Goal: Task Accomplishment & Management: Use online tool/utility

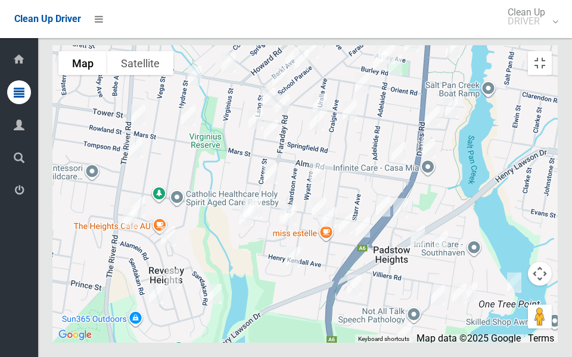
scroll to position [8080, 0]
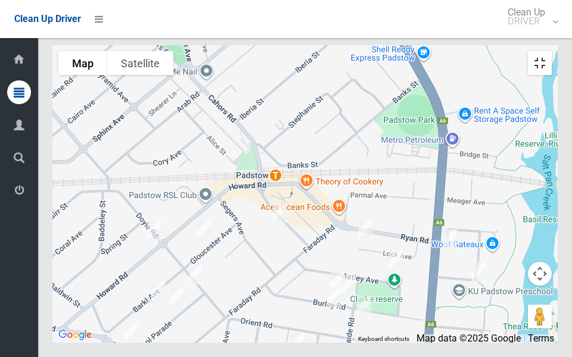
click at [552, 51] on button "Toggle fullscreen view" at bounding box center [540, 63] width 24 height 24
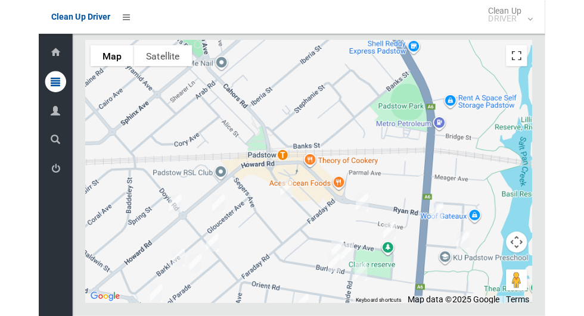
scroll to position [7544, 0]
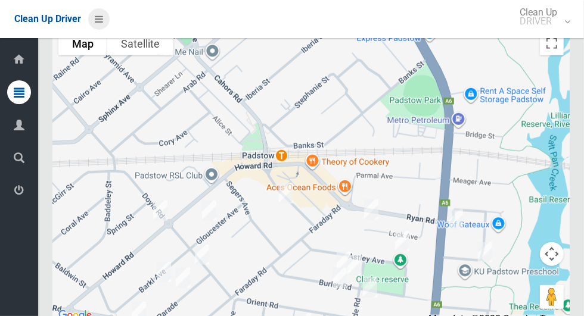
click at [98, 17] on icon at bounding box center [99, 19] width 8 height 20
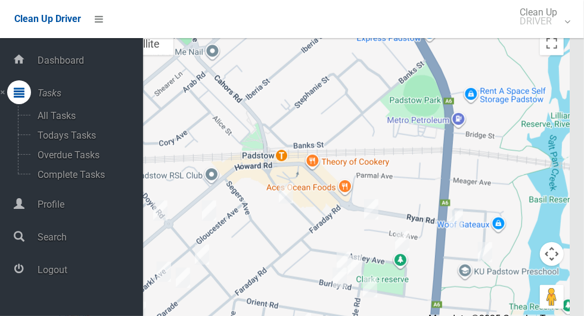
click at [86, 268] on span "Logout" at bounding box center [88, 270] width 109 height 11
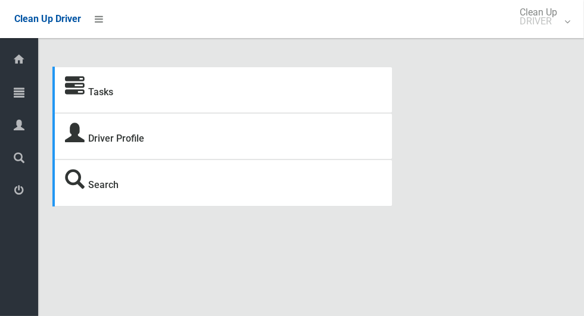
click at [14, 95] on icon at bounding box center [19, 92] width 11 height 24
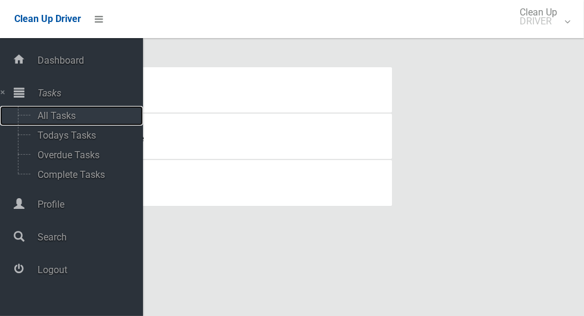
click at [73, 118] on span "All Tasks" at bounding box center [83, 115] width 99 height 11
click at [80, 141] on span "Todays Tasks" at bounding box center [83, 135] width 99 height 11
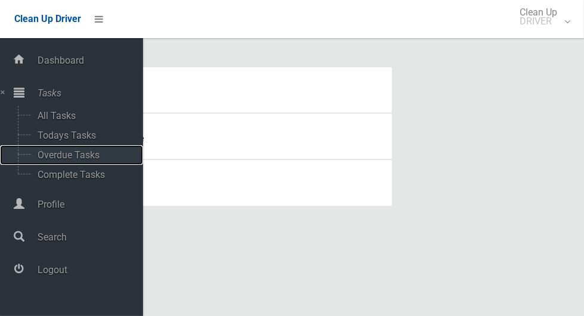
click at [91, 154] on span "Overdue Tasks" at bounding box center [83, 155] width 99 height 11
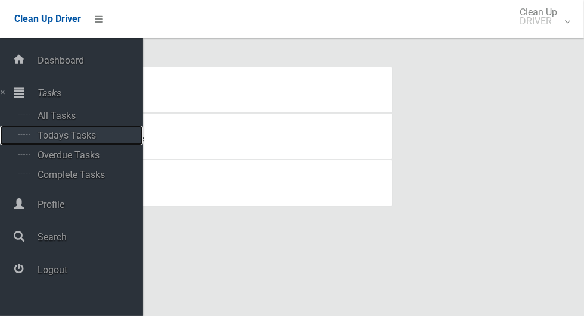
click at [95, 136] on span "Todays Tasks" at bounding box center [83, 135] width 99 height 11
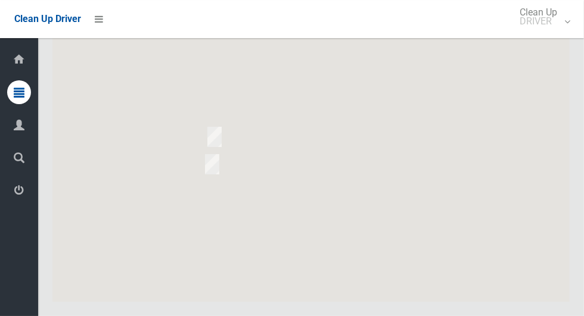
scroll to position [6904, 0]
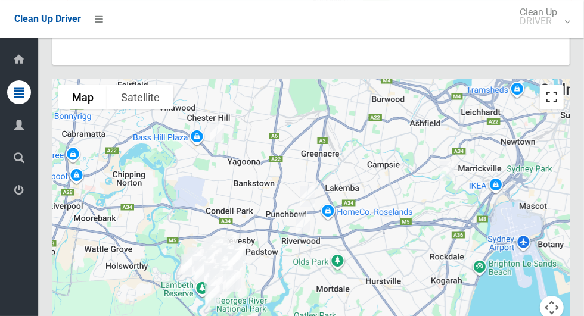
click at [554, 109] on button "Toggle fullscreen view" at bounding box center [552, 97] width 24 height 24
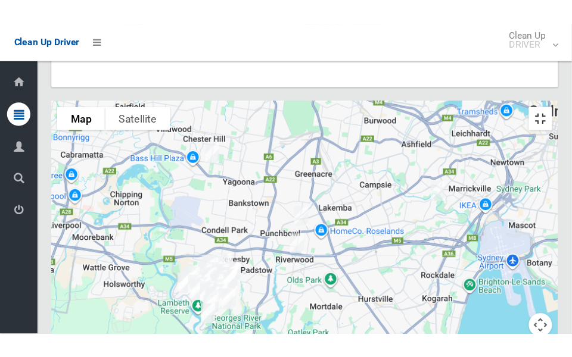
scroll to position [7233, 0]
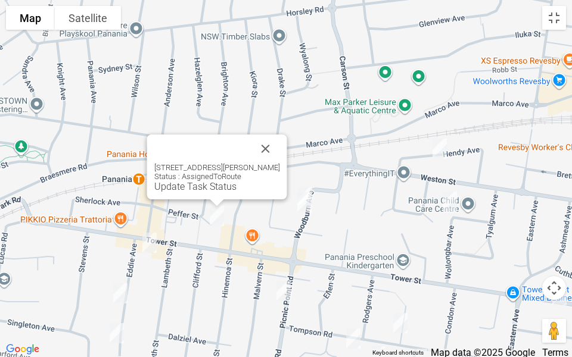
click at [255, 144] on button "Close" at bounding box center [265, 149] width 29 height 29
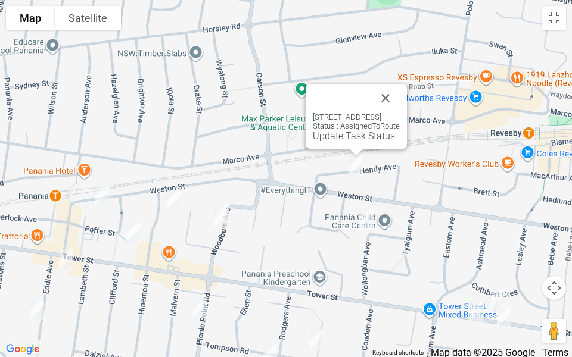
click at [318, 137] on link "Update Task Status" at bounding box center [354, 135] width 82 height 11
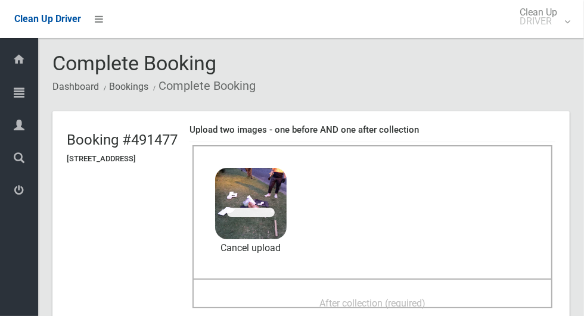
scroll to position [74, 0]
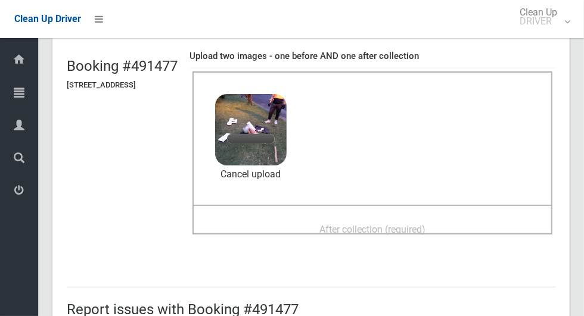
click at [407, 233] on span "After collection (required)" at bounding box center [372, 229] width 106 height 11
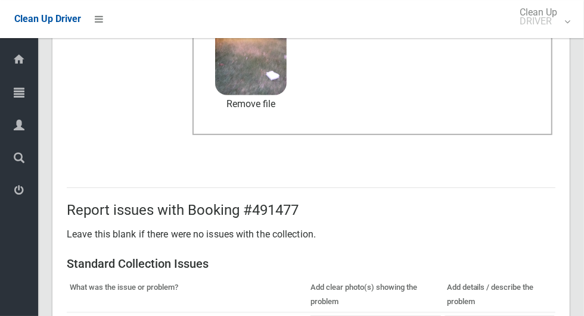
scroll to position [975, 0]
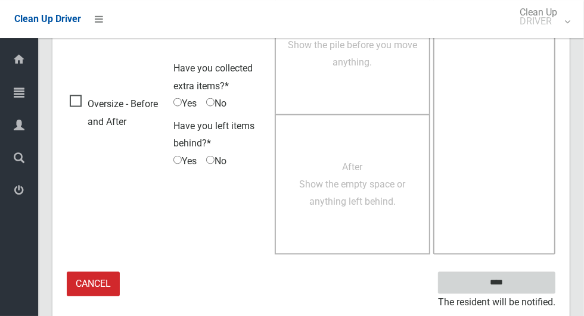
click at [523, 276] on input "****" at bounding box center [496, 283] width 117 height 22
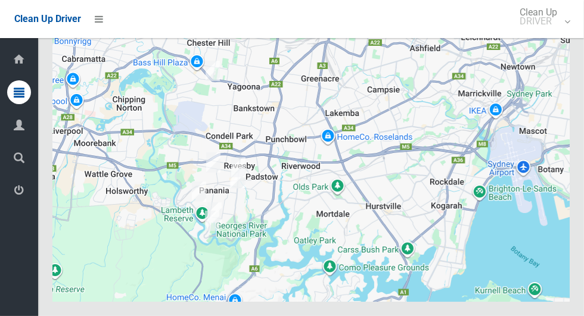
scroll to position [7000, 0]
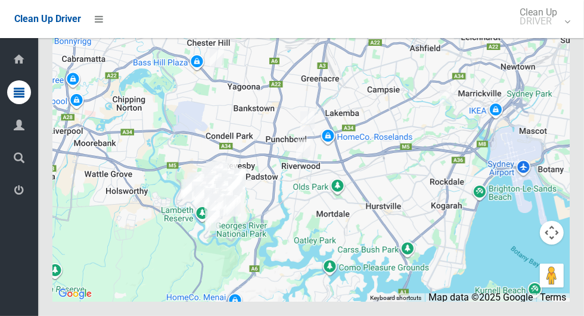
click at [556, 34] on button "Toggle fullscreen view" at bounding box center [552, 22] width 24 height 24
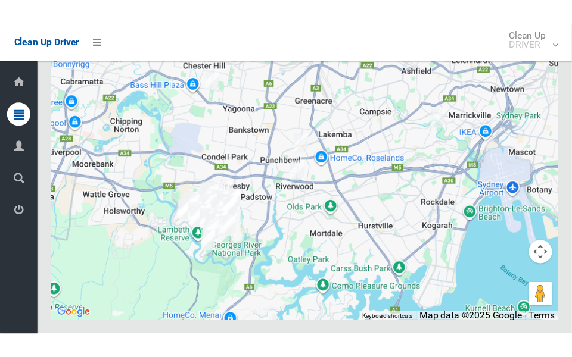
scroll to position [7329, 0]
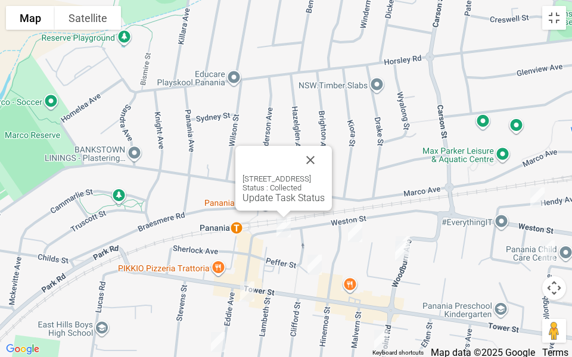
click at [325, 156] on button "Close" at bounding box center [310, 160] width 29 height 29
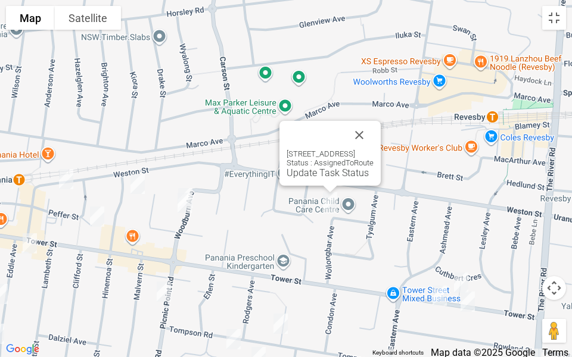
click at [374, 128] on button "Close" at bounding box center [359, 135] width 29 height 29
click at [374, 129] on button "Close" at bounding box center [359, 136] width 29 height 29
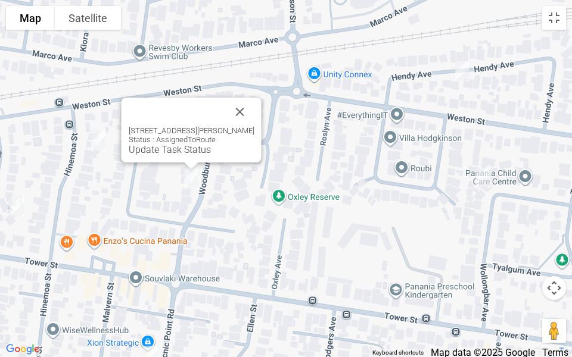
click at [252, 105] on button "Close" at bounding box center [240, 112] width 29 height 29
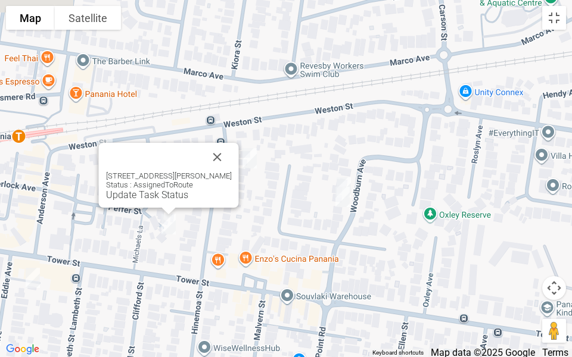
click at [221, 166] on button "Close" at bounding box center [217, 157] width 29 height 29
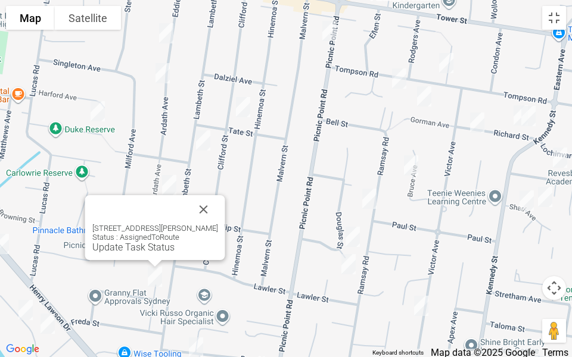
click at [197, 218] on button "Close" at bounding box center [203, 209] width 29 height 29
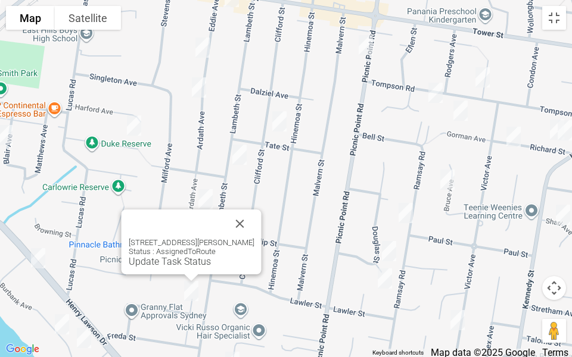
click at [235, 229] on button "Close" at bounding box center [240, 224] width 29 height 29
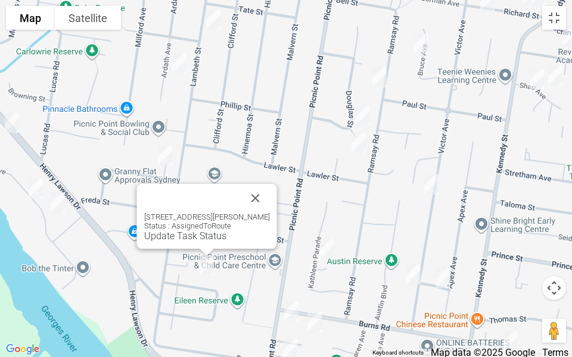
click at [265, 209] on button "Close" at bounding box center [255, 198] width 29 height 29
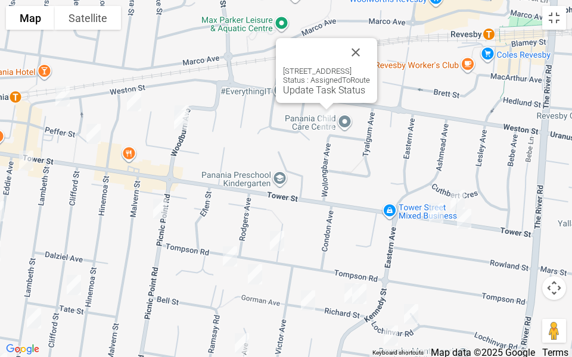
click at [306, 91] on link "Update Task Status" at bounding box center [324, 90] width 82 height 11
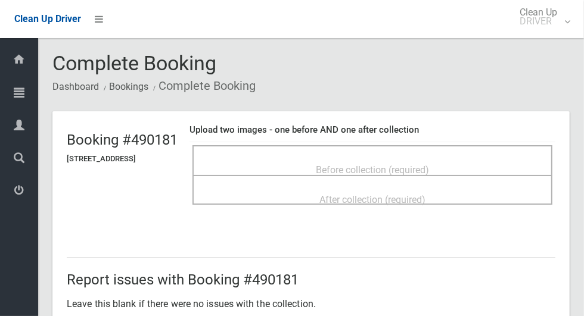
click at [478, 150] on div "Before collection (required)" at bounding box center [372, 160] width 360 height 30
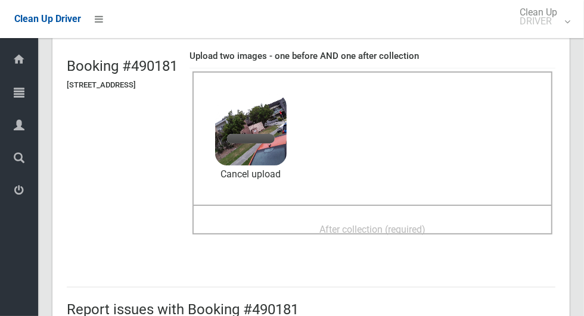
scroll to position [74, 0]
click at [425, 229] on span "After collection (required)" at bounding box center [372, 229] width 106 height 11
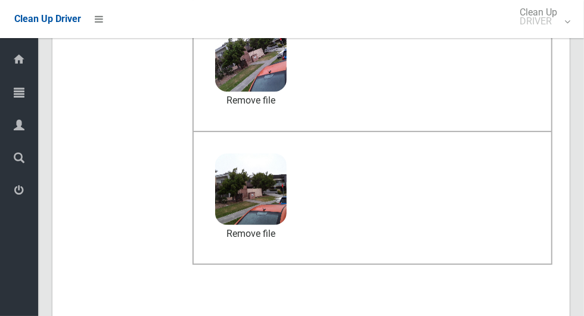
scroll to position [615, 0]
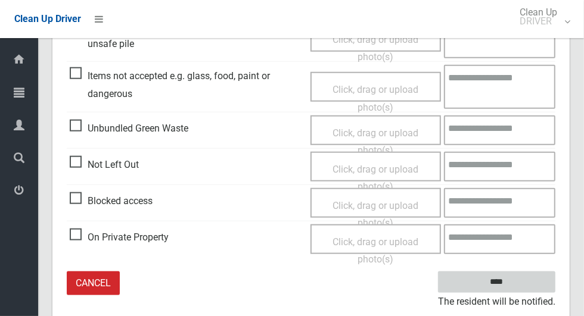
click at [530, 279] on input "****" at bounding box center [496, 283] width 117 height 22
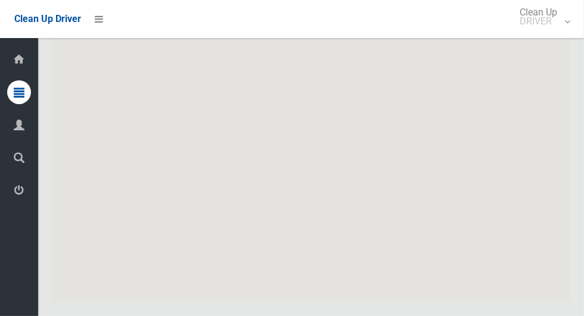
scroll to position [6955, 0]
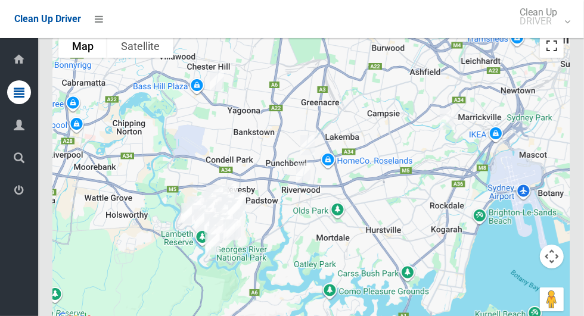
click at [554, 58] on button "Toggle fullscreen view" at bounding box center [552, 46] width 24 height 24
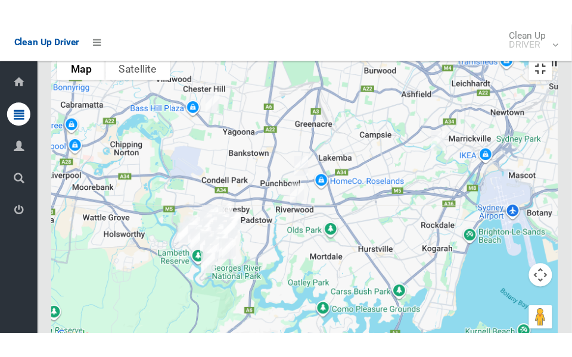
scroll to position [7284, 0]
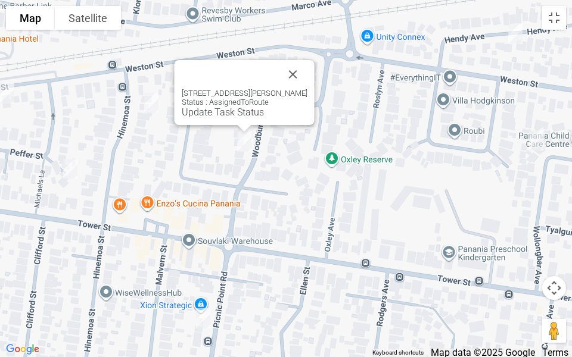
click at [226, 118] on div "28 Woodburn Avenue, PANANIA NSW 2213 Status : AssignedToRoute Update Task Status" at bounding box center [245, 92] width 140 height 65
click at [217, 114] on link "Update Task Status" at bounding box center [223, 112] width 82 height 11
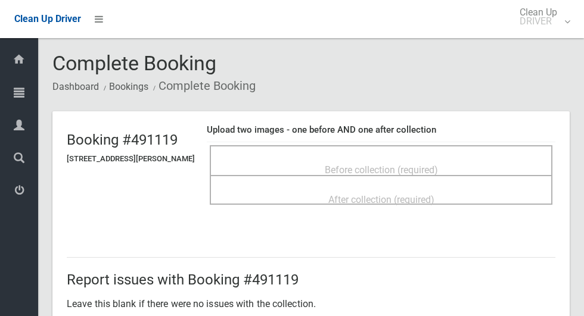
click at [488, 158] on div "Before collection (required)" at bounding box center [381, 169] width 316 height 22
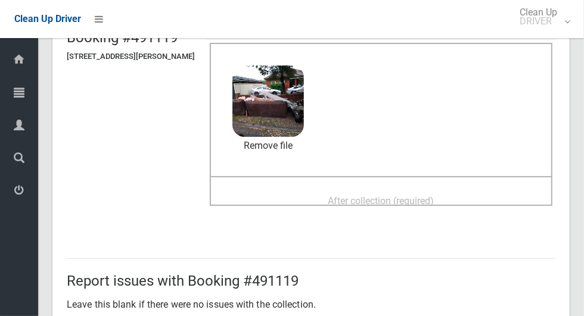
scroll to position [150, 0]
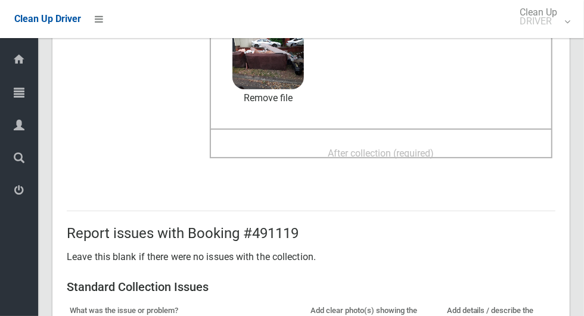
click at [434, 156] on span "After collection (required)" at bounding box center [381, 153] width 106 height 11
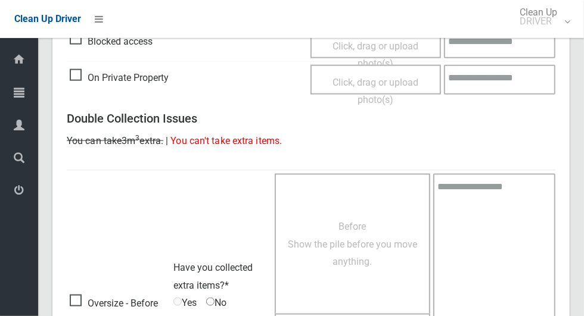
scroll to position [975, 0]
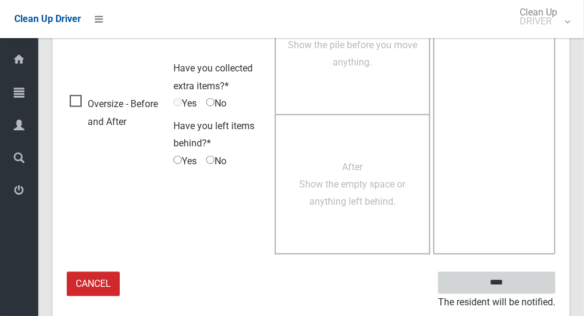
click at [528, 272] on input "****" at bounding box center [496, 283] width 117 height 22
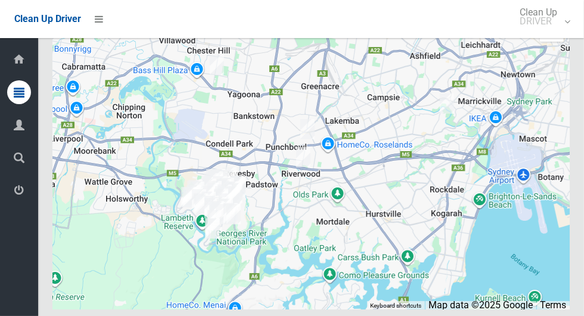
scroll to position [7004, 0]
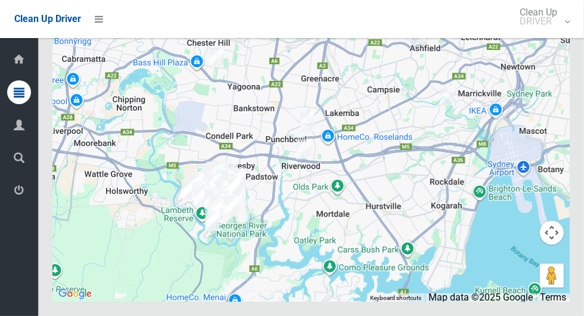
click at [552, 34] on button "Toggle fullscreen view" at bounding box center [552, 22] width 24 height 24
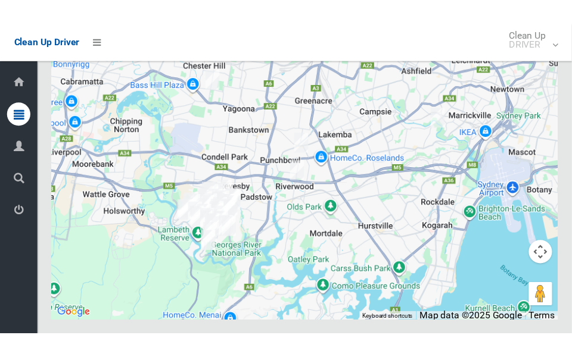
scroll to position [7333, 0]
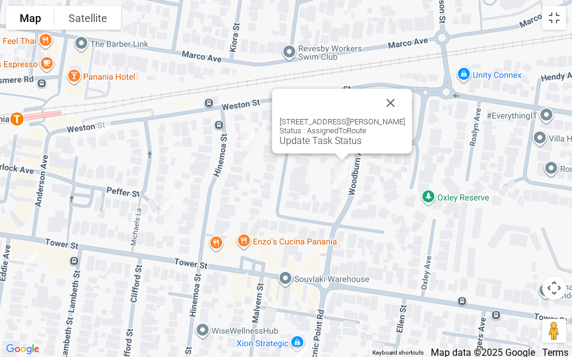
click at [300, 143] on link "Update Task Status" at bounding box center [320, 140] width 82 height 11
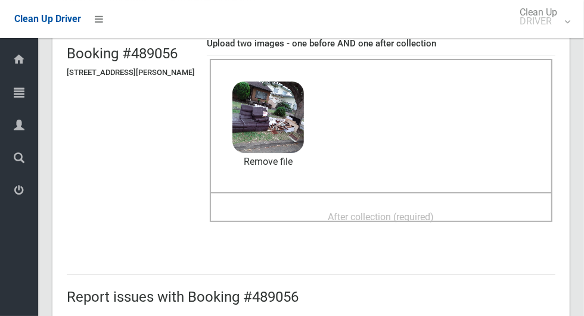
scroll to position [92, 0]
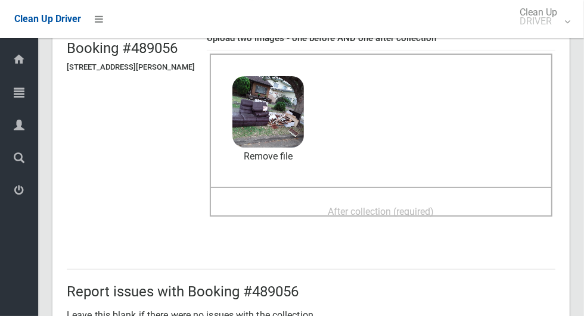
click at [427, 217] on span "After collection (required)" at bounding box center [381, 211] width 106 height 11
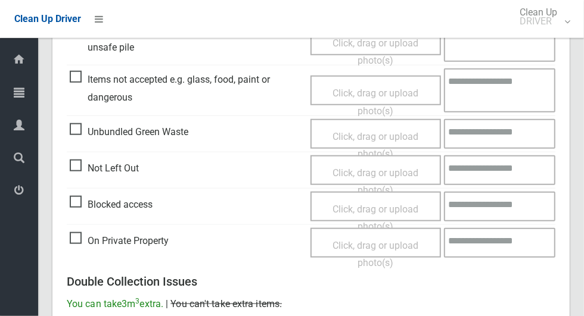
scroll to position [975, 0]
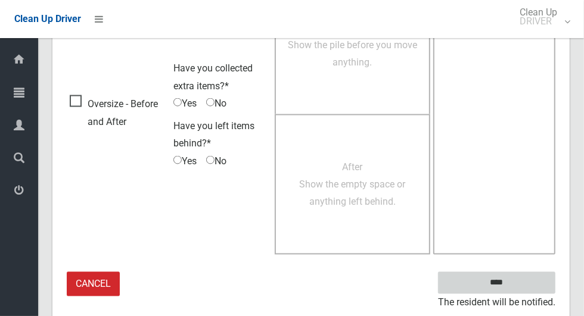
click at [500, 283] on input "****" at bounding box center [496, 283] width 117 height 22
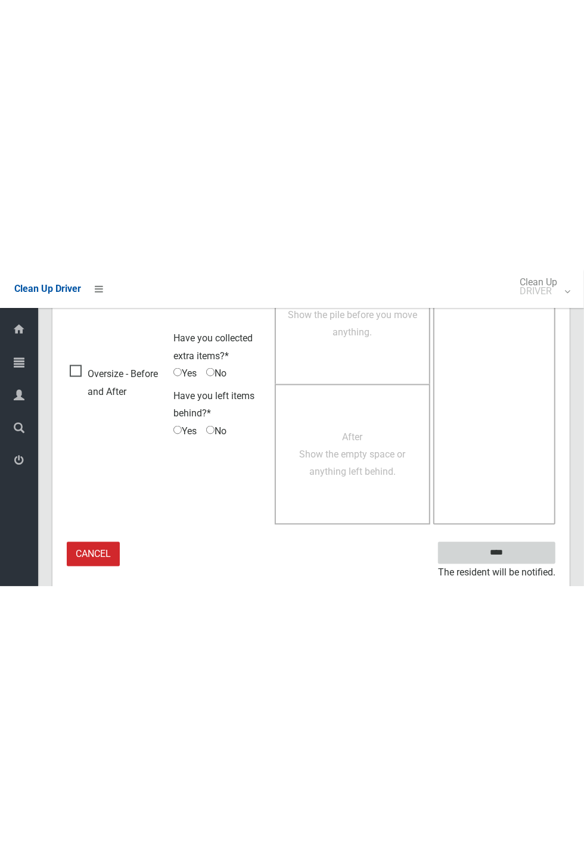
scroll to position [469, 0]
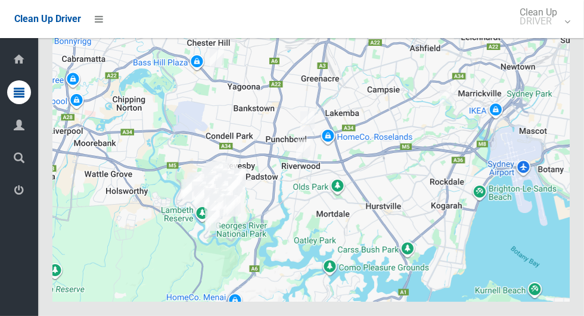
scroll to position [6982, 0]
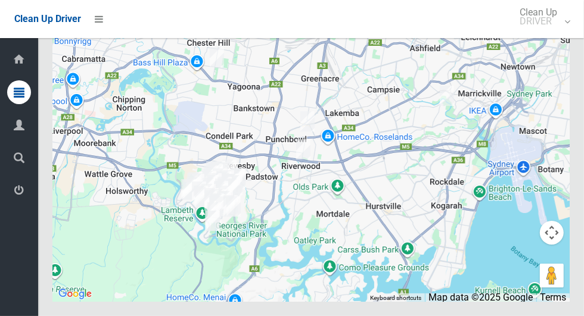
click at [551, 34] on button "Toggle fullscreen view" at bounding box center [552, 22] width 24 height 24
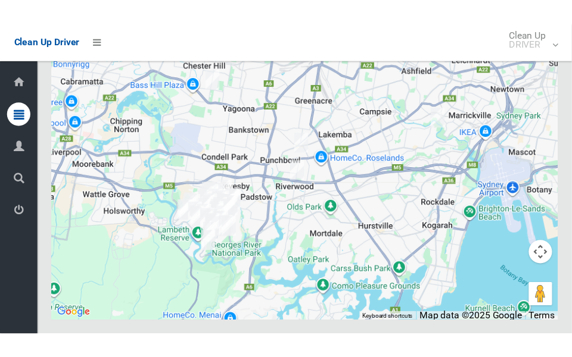
scroll to position [7311, 0]
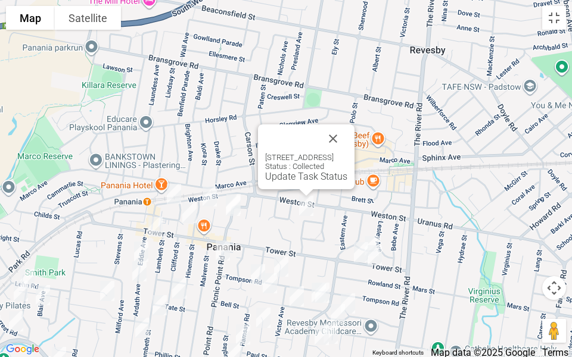
click at [355, 125] on div "16 Wollongbar Avenue, PANANIA NSW 2213 Status : Collected Update Task Status" at bounding box center [306, 157] width 97 height 65
click at [347, 129] on button "Close" at bounding box center [333, 139] width 29 height 29
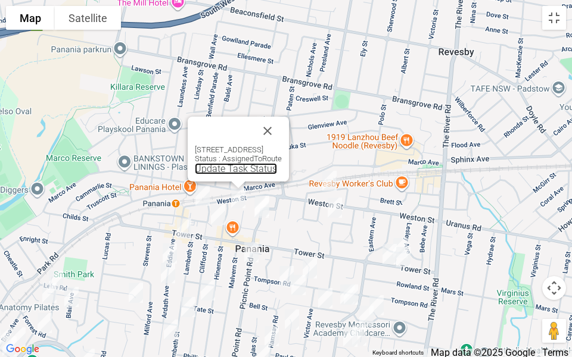
click at [195, 167] on link "Update Task Status" at bounding box center [236, 168] width 82 height 11
click at [195, 172] on link "Update Task Status" at bounding box center [236, 168] width 82 height 11
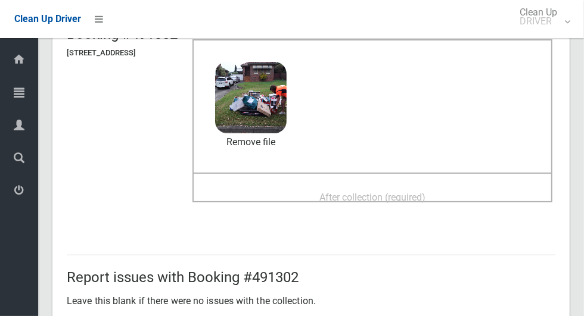
scroll to position [107, 0]
click at [465, 192] on div "After collection (required)" at bounding box center [373, 196] width 334 height 22
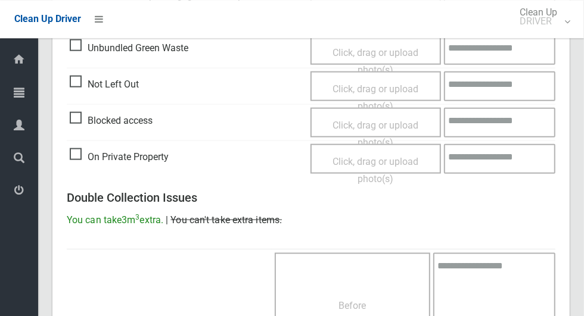
scroll to position [975, 0]
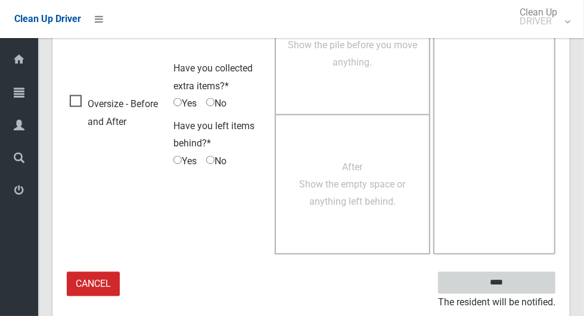
click at [518, 285] on input "****" at bounding box center [496, 283] width 117 height 22
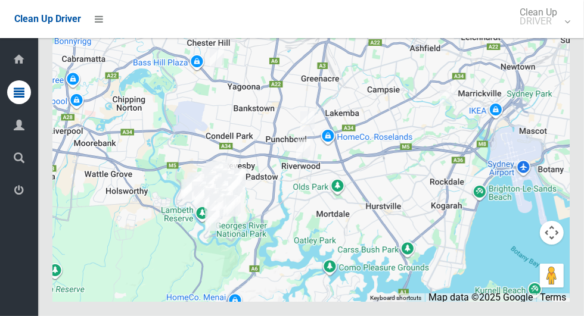
scroll to position [7029, 0]
click at [556, 34] on button "Toggle fullscreen view" at bounding box center [552, 22] width 24 height 24
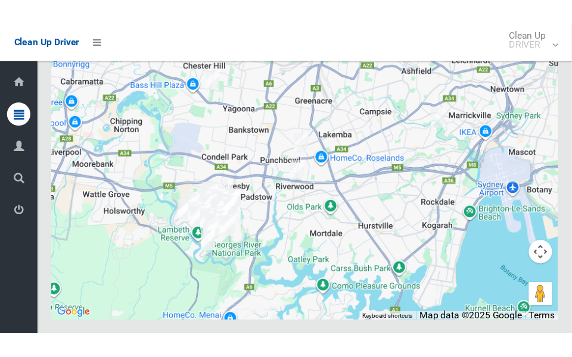
scroll to position [7358, 0]
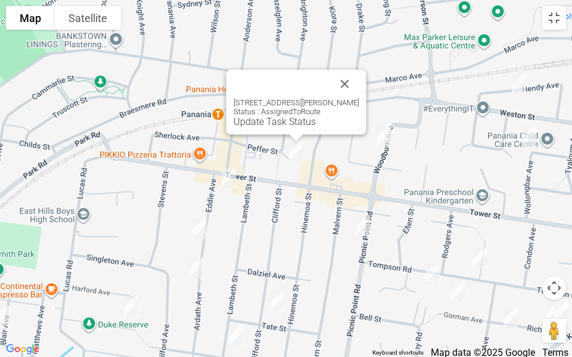
click at [248, 128] on div "17A Peffer Street, PANANIA NSW 2213 Status : AssignedToRoute Update Task Status" at bounding box center [296, 102] width 140 height 65
click at [251, 125] on link "Update Task Status" at bounding box center [275, 121] width 82 height 11
click at [257, 124] on link "Update Task Status" at bounding box center [275, 121] width 82 height 11
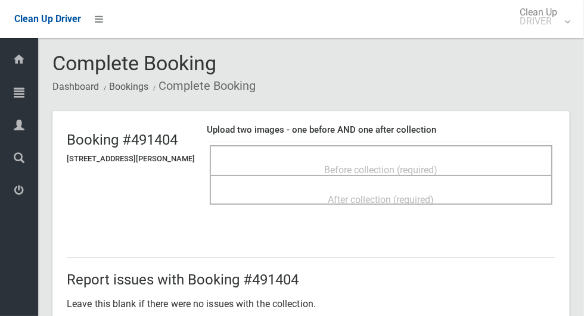
click at [487, 164] on div "Before collection (required)" at bounding box center [381, 169] width 316 height 22
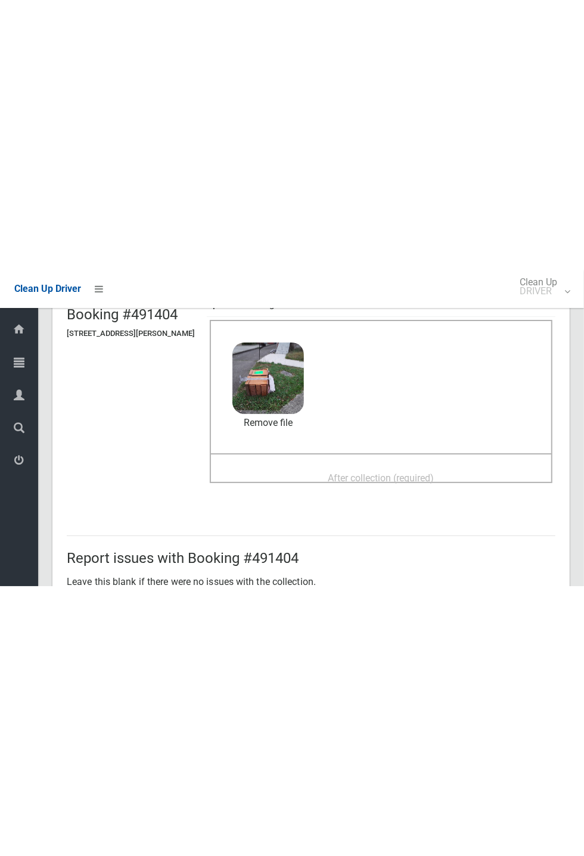
scroll to position [101, 0]
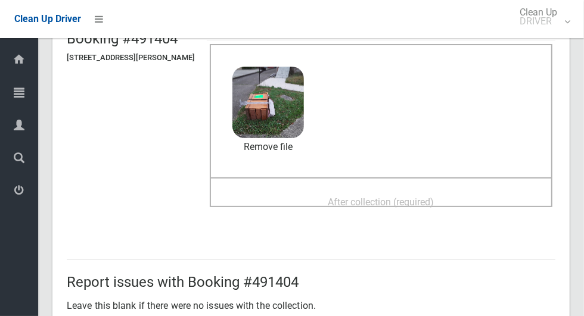
click at [412, 198] on span "After collection (required)" at bounding box center [381, 202] width 106 height 11
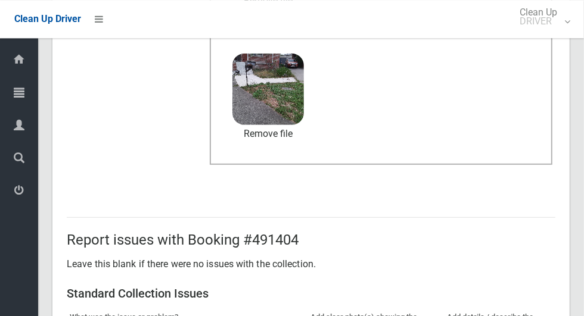
scroll to position [975, 0]
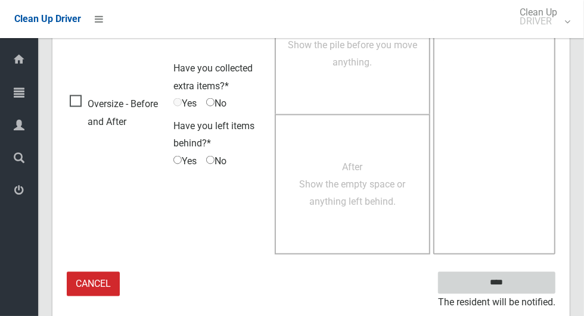
click at [531, 273] on input "****" at bounding box center [496, 283] width 117 height 22
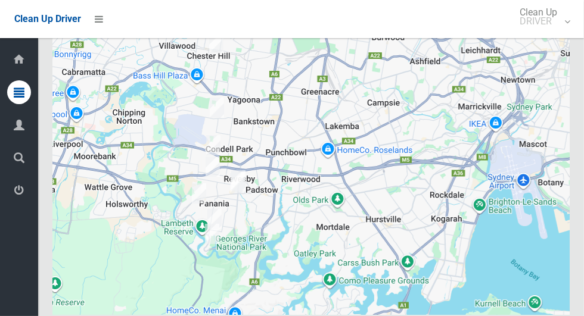
scroll to position [6965, 0]
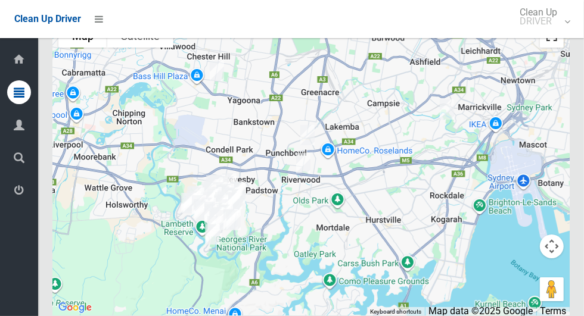
click at [556, 48] on button "Toggle fullscreen view" at bounding box center [552, 36] width 24 height 24
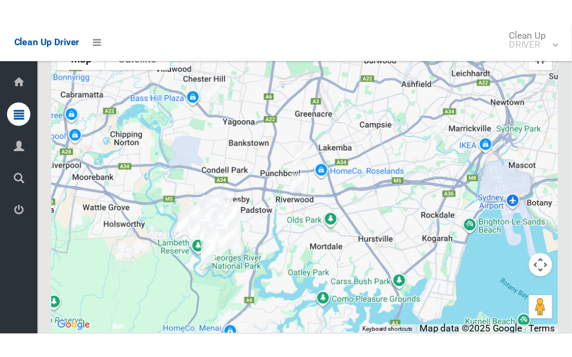
scroll to position [7294, 0]
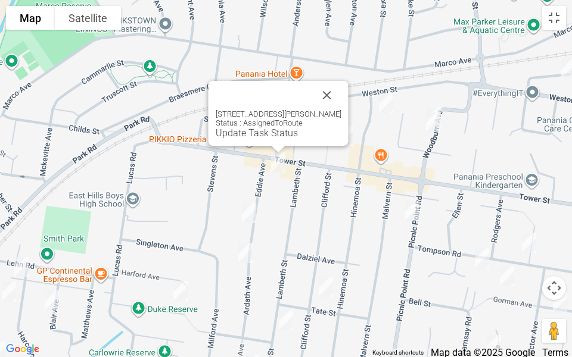
click at [259, 138] on link "Update Task Status" at bounding box center [257, 133] width 82 height 11
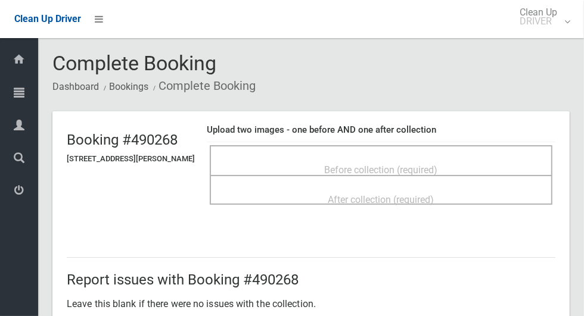
click at [468, 147] on div "Before collection (required)" at bounding box center [381, 160] width 343 height 30
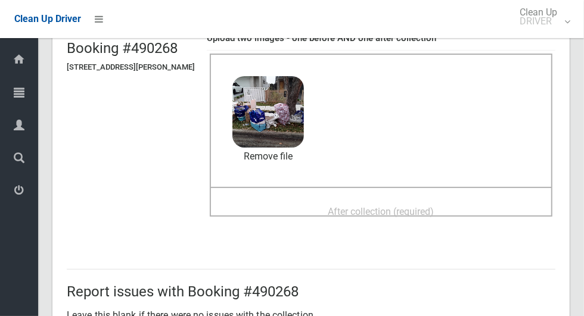
scroll to position [128, 0]
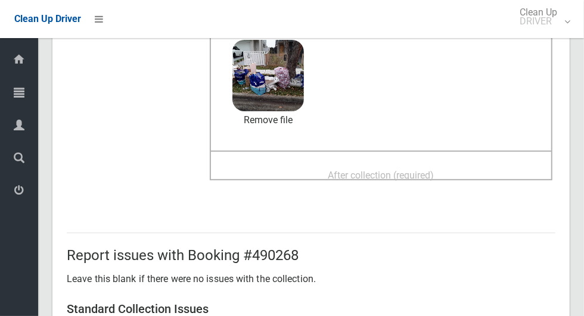
click at [434, 181] on span "After collection (required)" at bounding box center [381, 175] width 106 height 11
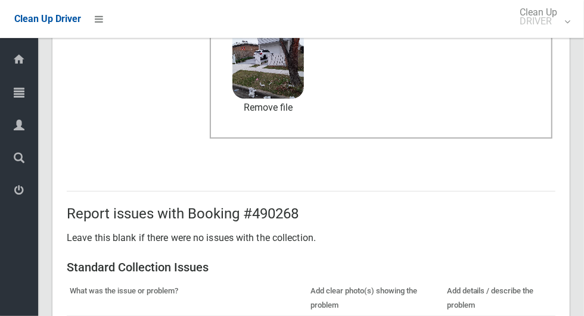
scroll to position [975, 0]
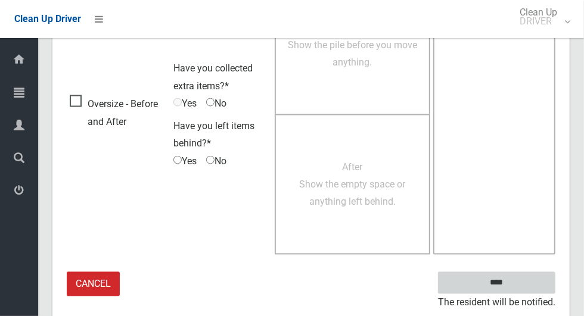
click at [517, 285] on input "****" at bounding box center [496, 283] width 117 height 22
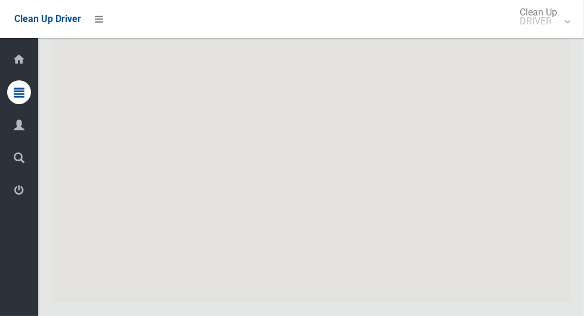
scroll to position [6946, 0]
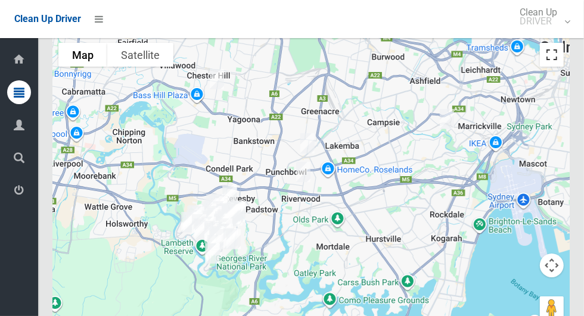
click at [549, 67] on button "Toggle fullscreen view" at bounding box center [552, 55] width 24 height 24
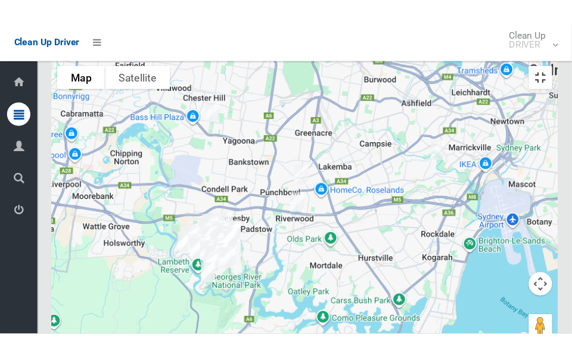
scroll to position [7275, 0]
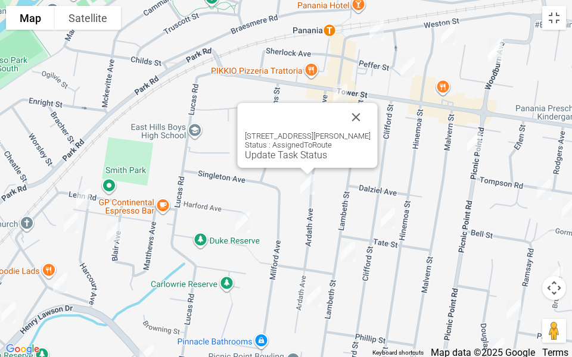
click at [359, 120] on button "Close" at bounding box center [356, 117] width 29 height 29
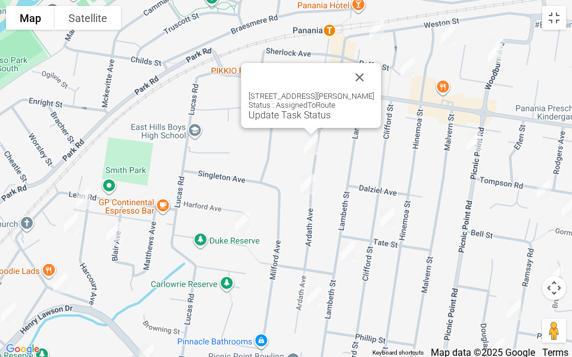
click at [256, 114] on link "Update Task Status" at bounding box center [289, 115] width 82 height 11
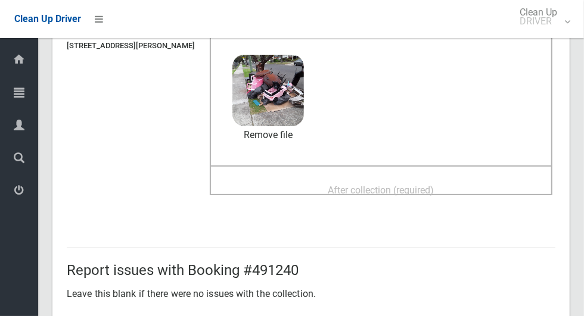
scroll to position [130, 0]
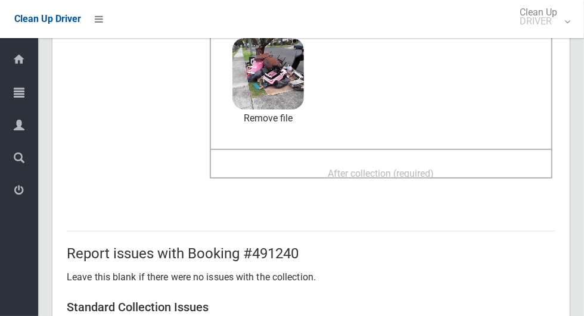
click at [461, 172] on div "After collection (required)" at bounding box center [381, 173] width 316 height 22
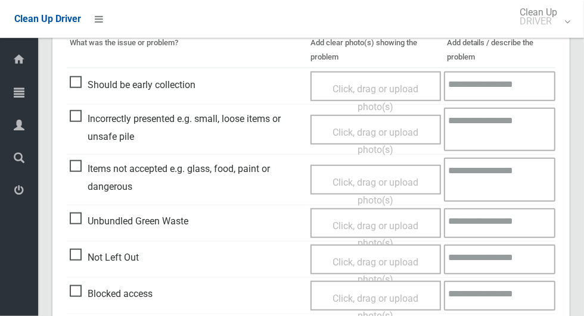
scroll to position [975, 0]
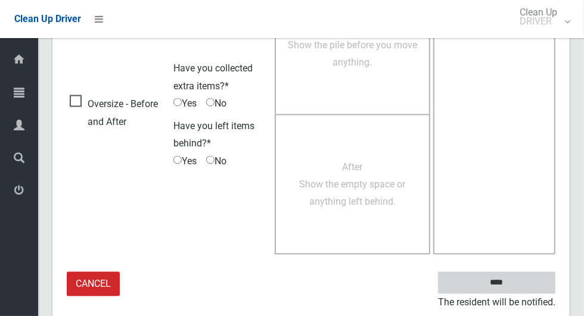
click at [520, 274] on input "****" at bounding box center [496, 283] width 117 height 22
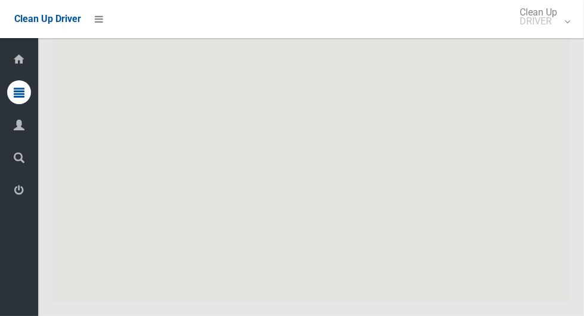
scroll to position [6967, 0]
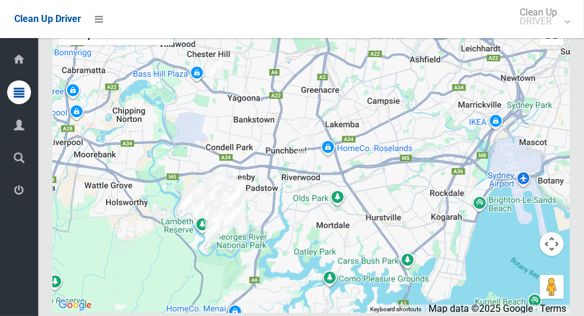
click at [558, 45] on button "Toggle fullscreen view" at bounding box center [552, 33] width 24 height 24
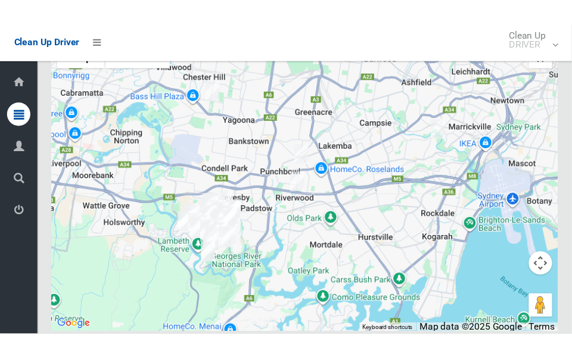
scroll to position [7296, 0]
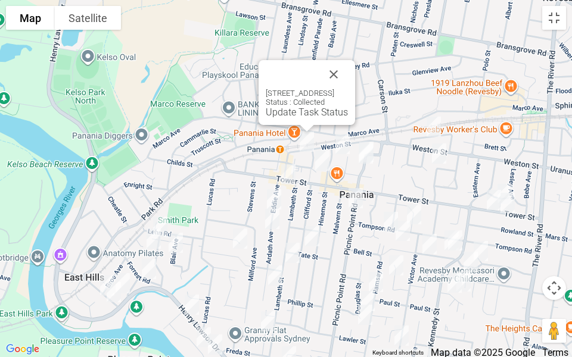
click at [348, 72] on button "Close" at bounding box center [333, 74] width 29 height 29
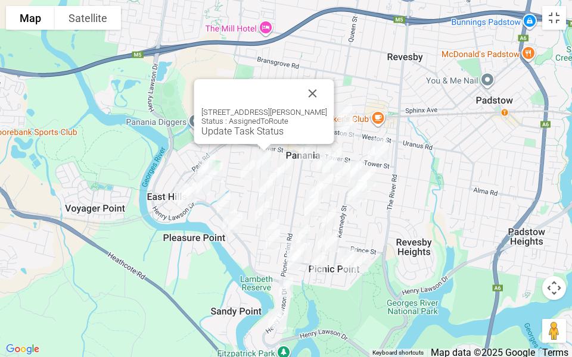
click at [243, 131] on link "Update Task Status" at bounding box center [242, 131] width 82 height 11
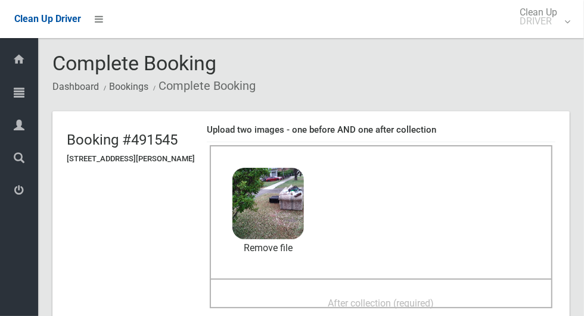
scroll to position [8, 0]
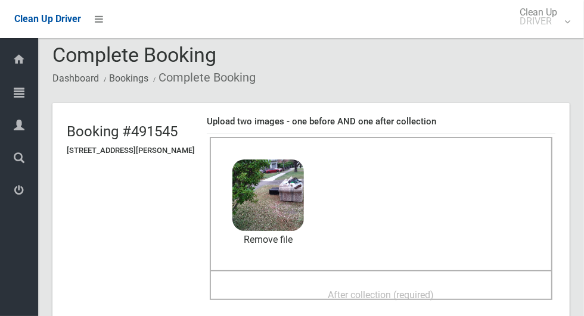
click at [431, 290] on span "After collection (required)" at bounding box center [381, 295] width 106 height 11
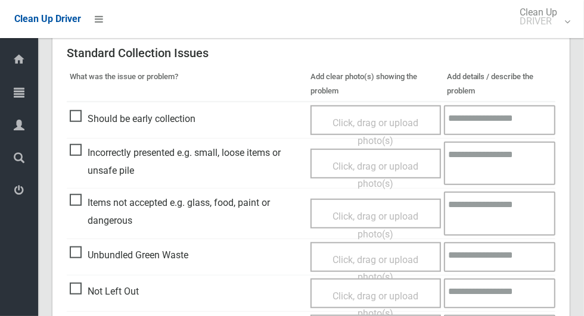
scroll to position [975, 0]
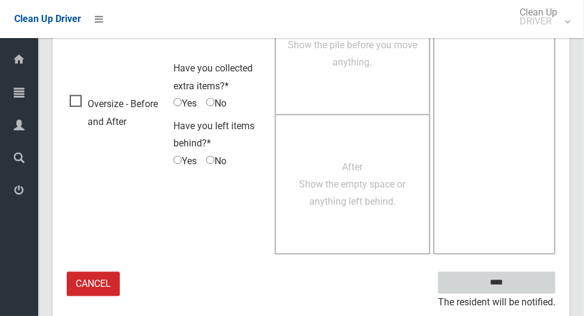
click at [517, 287] on input "****" at bounding box center [496, 283] width 117 height 22
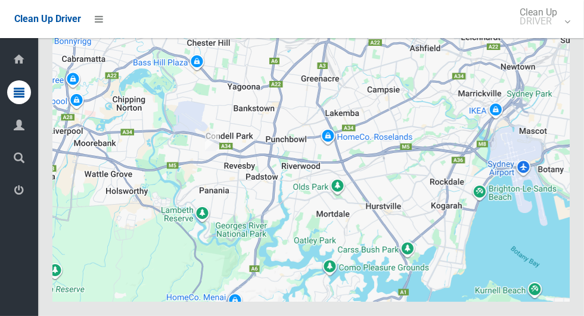
scroll to position [6985, 0]
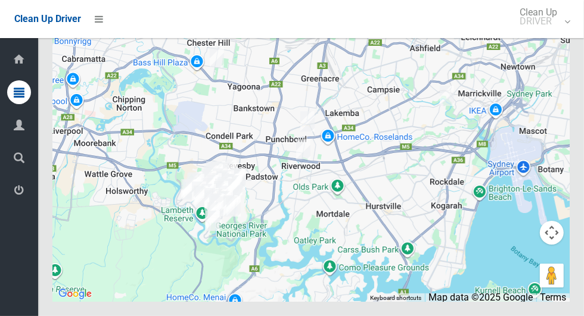
click at [553, 34] on button "Toggle fullscreen view" at bounding box center [552, 22] width 24 height 24
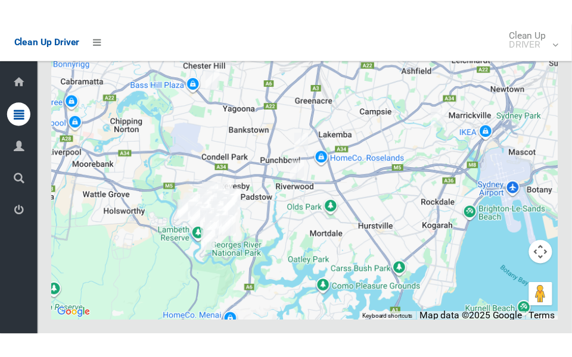
scroll to position [7314, 0]
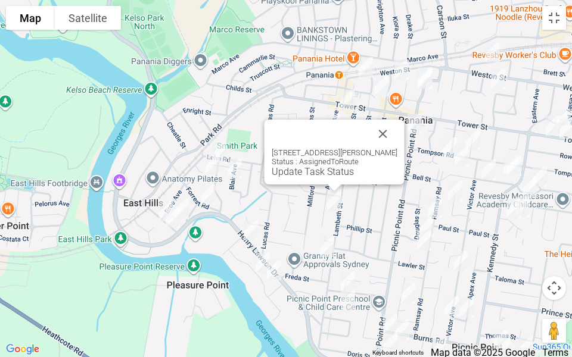
click at [392, 120] on button "Close" at bounding box center [383, 134] width 29 height 29
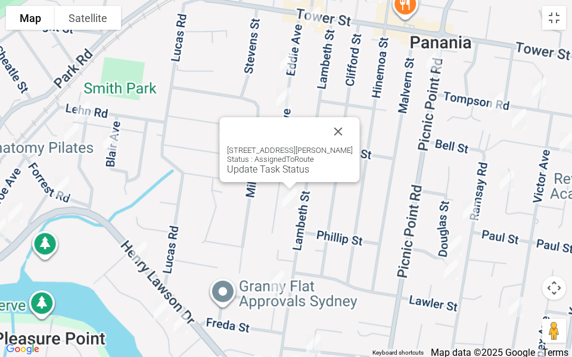
click at [348, 139] on button "Close" at bounding box center [338, 131] width 29 height 29
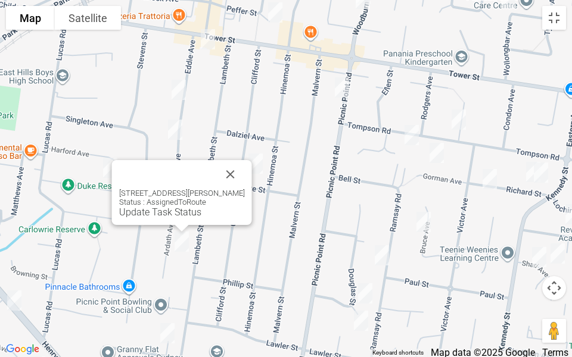
click at [166, 206] on div "95A Ardath Avenue, PANANIA NSW 2213 Status : AssignedToRoute Update Task Status" at bounding box center [182, 203] width 126 height 29
click at [173, 212] on link "Update Task Status" at bounding box center [160, 212] width 82 height 11
click at [176, 218] on div "95A Ardath Avenue, PANANIA NSW 2213 Status : AssignedToRoute Update Task Status" at bounding box center [182, 192] width 140 height 65
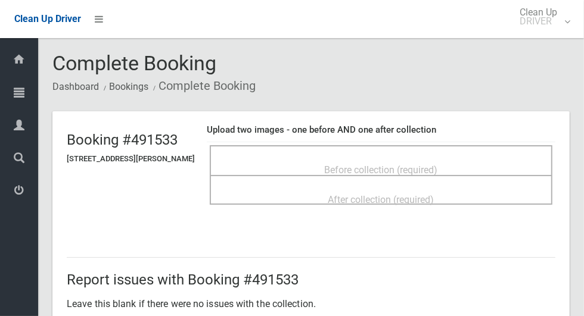
click at [300, 158] on div "Before collection (required)" at bounding box center [381, 169] width 316 height 22
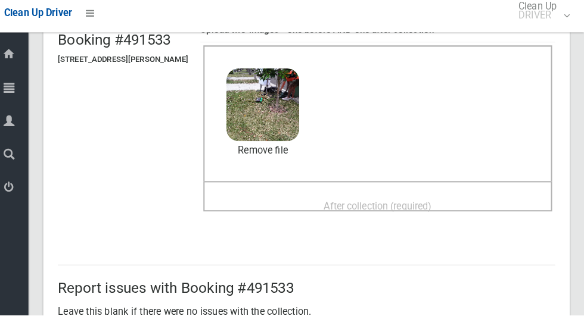
scroll to position [110, 0]
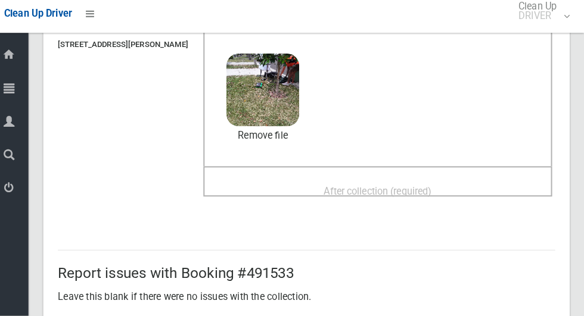
click at [459, 189] on div "After collection (required)" at bounding box center [381, 193] width 316 height 22
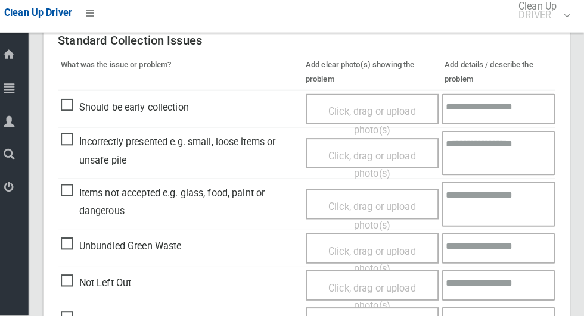
scroll to position [975, 0]
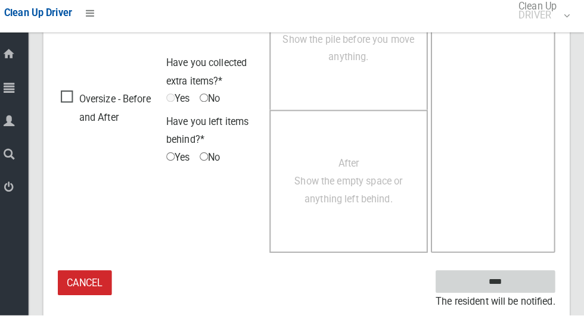
click at [540, 285] on input "****" at bounding box center [496, 283] width 117 height 22
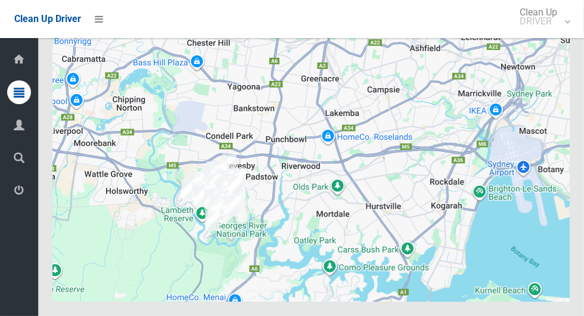
scroll to position [7016, 0]
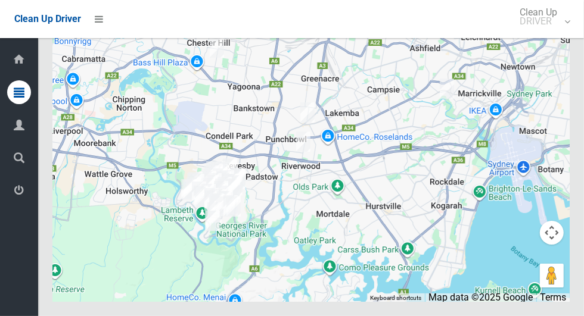
click at [561, 34] on button "Toggle fullscreen view" at bounding box center [552, 22] width 24 height 24
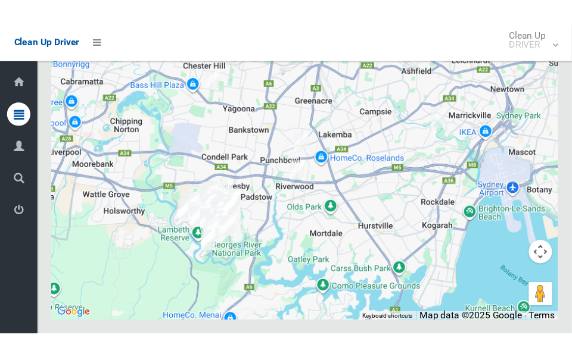
scroll to position [7345, 0]
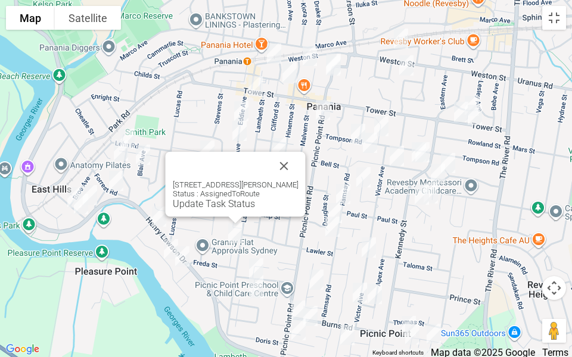
click at [227, 205] on link "Update Task Status" at bounding box center [214, 203] width 82 height 11
click at [223, 209] on link "Update Task Status" at bounding box center [214, 203] width 82 height 11
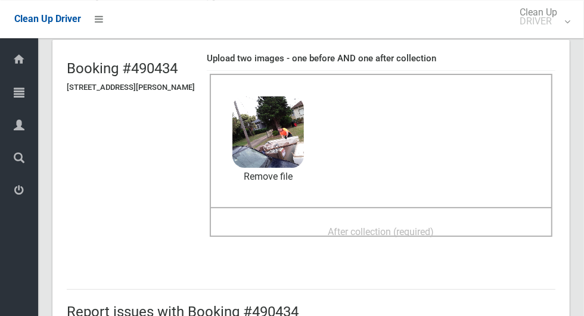
scroll to position [68, 0]
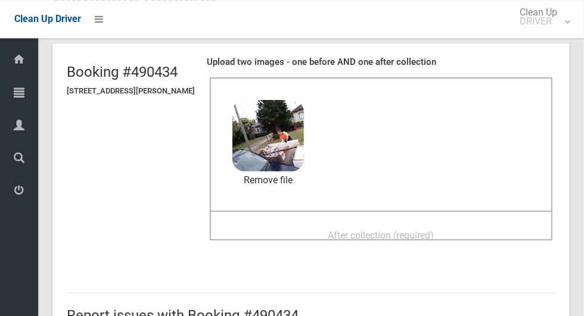
click at [424, 240] on span "After collection (required)" at bounding box center [381, 235] width 106 height 11
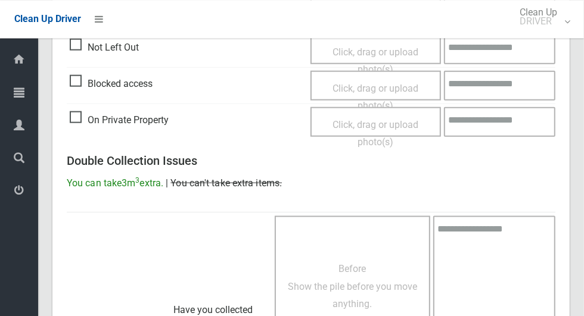
scroll to position [975, 0]
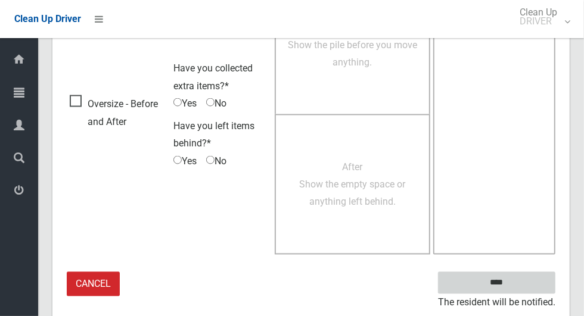
click at [536, 274] on input "****" at bounding box center [496, 283] width 117 height 22
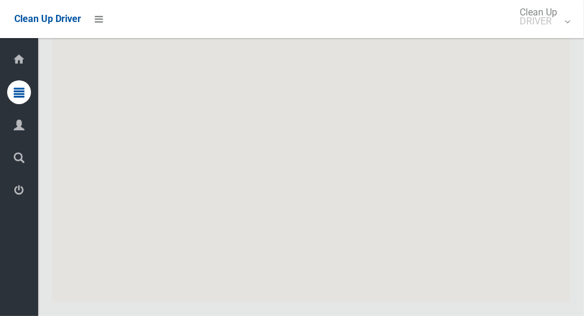
scroll to position [6971, 0]
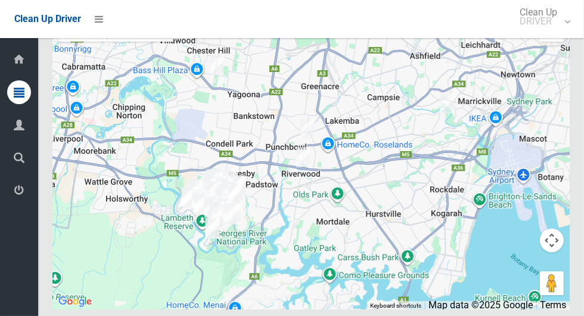
click at [556, 42] on button "Toggle fullscreen view" at bounding box center [552, 30] width 24 height 24
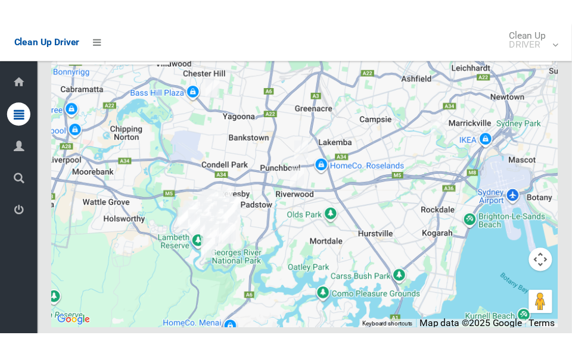
scroll to position [7300, 0]
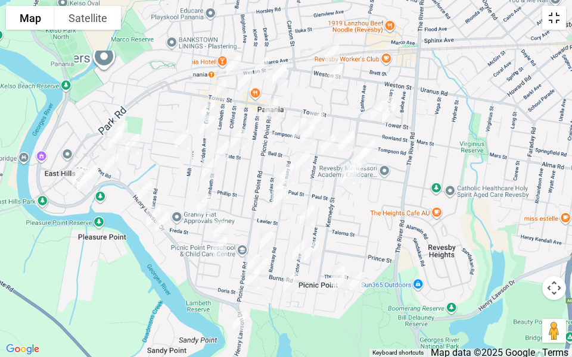
click at [560, 23] on button "Toggle fullscreen view" at bounding box center [554, 18] width 24 height 24
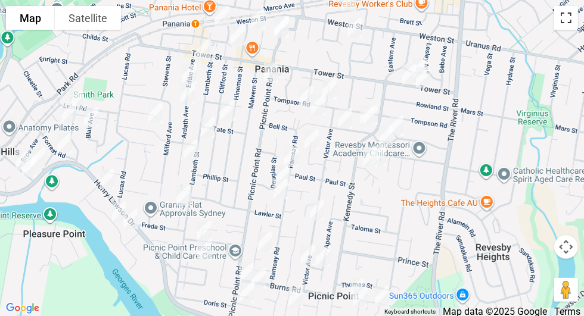
scroll to position [6997, 0]
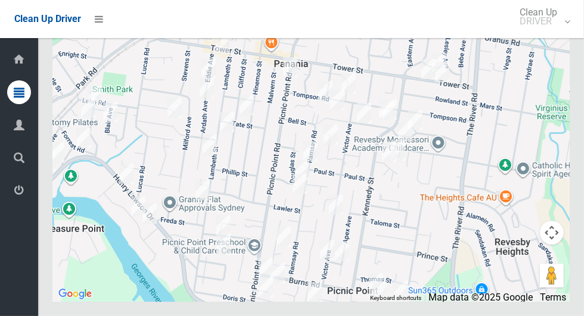
click at [562, 34] on button "Toggle fullscreen view" at bounding box center [552, 22] width 24 height 24
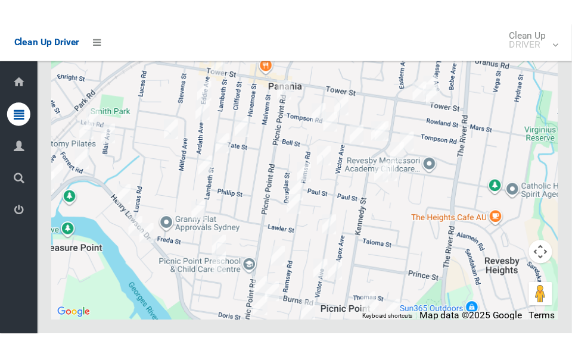
scroll to position [7326, 0]
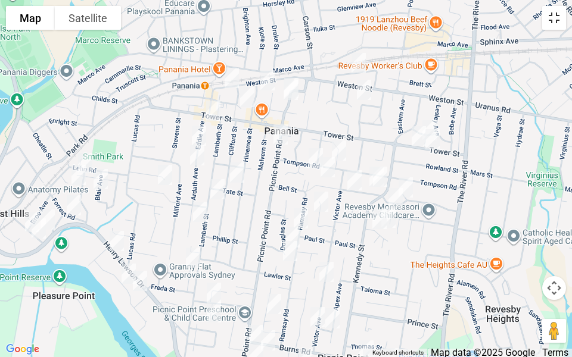
click at [554, 26] on button "Toggle fullscreen view" at bounding box center [554, 18] width 24 height 24
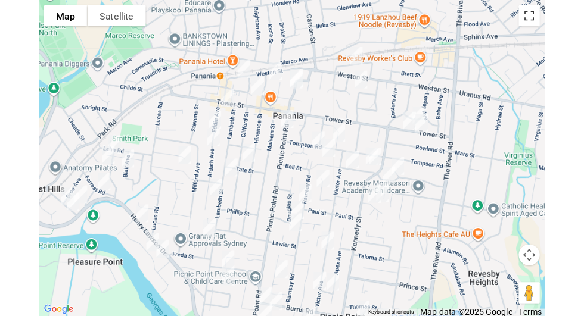
scroll to position [6997, 0]
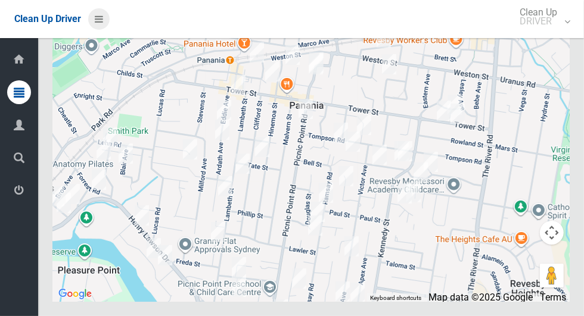
click at [96, 20] on icon at bounding box center [99, 19] width 8 height 20
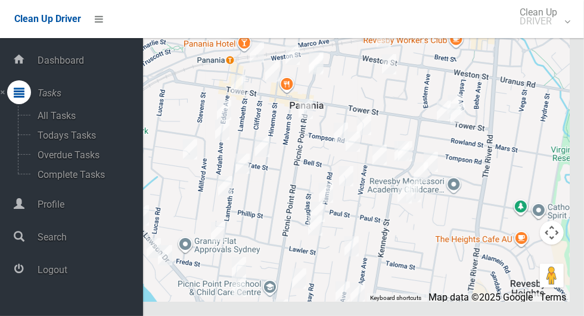
click at [43, 276] on span "Logout" at bounding box center [88, 270] width 109 height 11
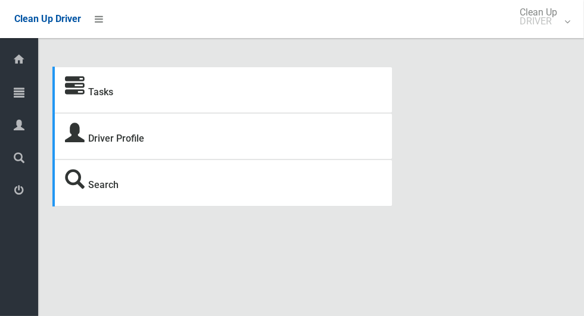
click at [14, 100] on icon at bounding box center [19, 92] width 11 height 24
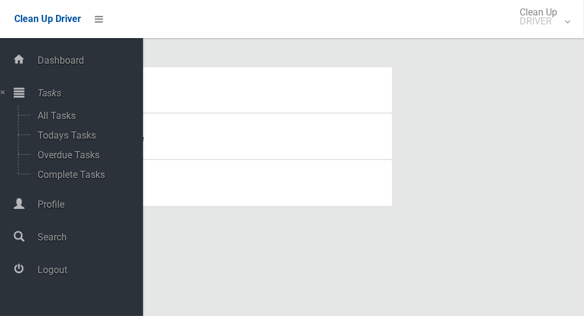
click at [475, 169] on div "Tasks Driver Profile Search" at bounding box center [310, 137] width 531 height 140
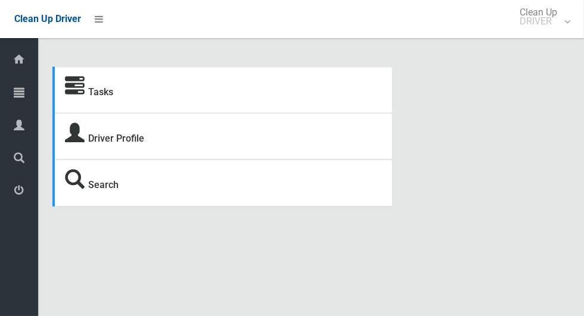
click at [14, 99] on div at bounding box center [19, 92] width 24 height 24
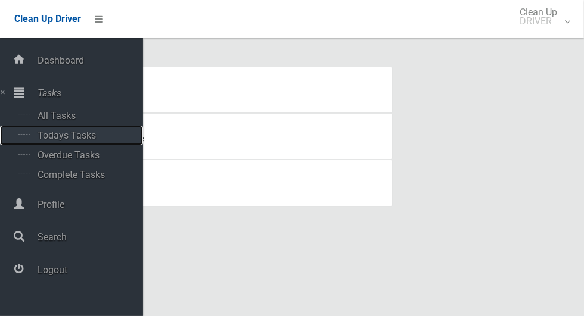
click at [46, 139] on span "Todays Tasks" at bounding box center [83, 135] width 99 height 11
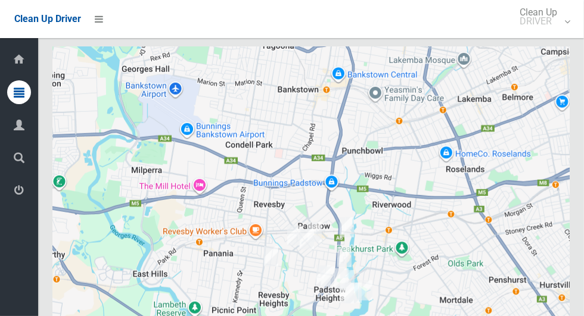
scroll to position [7523, 0]
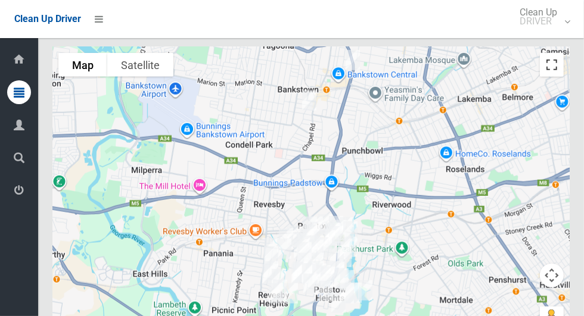
click at [558, 77] on button "Toggle fullscreen view" at bounding box center [552, 65] width 24 height 24
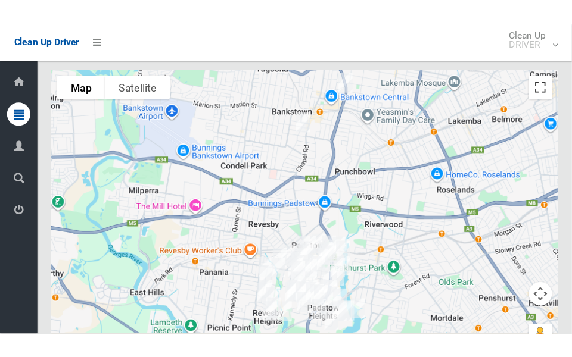
scroll to position [8059, 0]
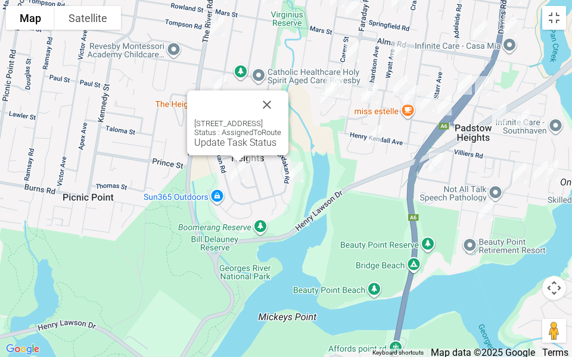
click at [281, 103] on button "Close" at bounding box center [267, 105] width 29 height 29
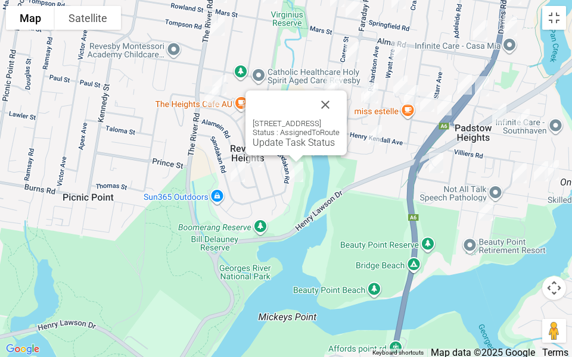
click at [340, 99] on button "Close" at bounding box center [325, 105] width 29 height 29
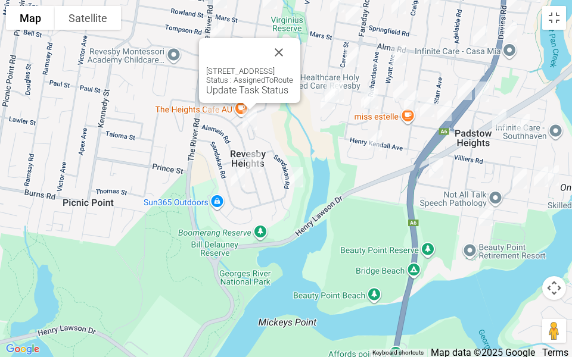
click at [293, 42] on button "Close" at bounding box center [279, 52] width 29 height 29
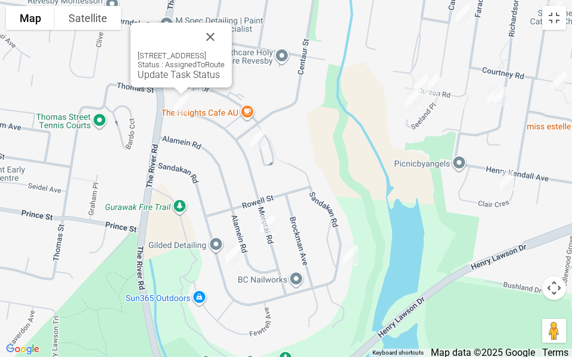
click at [225, 32] on button "Close" at bounding box center [210, 37] width 29 height 29
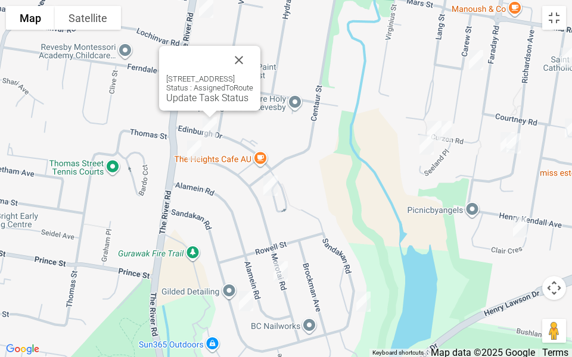
click at [253, 63] on button "Close" at bounding box center [239, 60] width 29 height 29
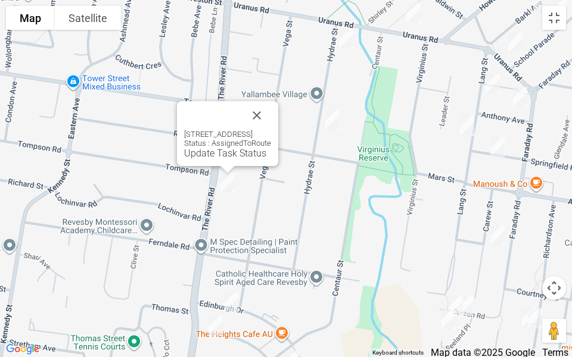
click at [271, 112] on button "Close" at bounding box center [256, 115] width 29 height 29
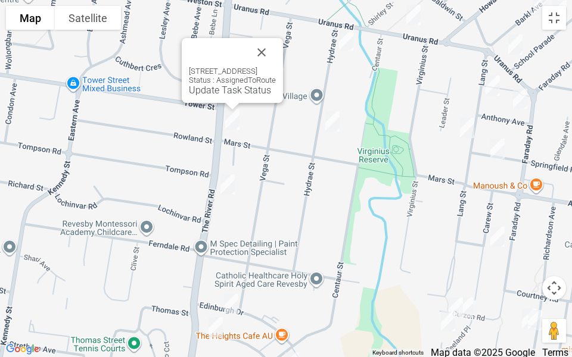
click at [276, 48] on button "Close" at bounding box center [261, 52] width 29 height 29
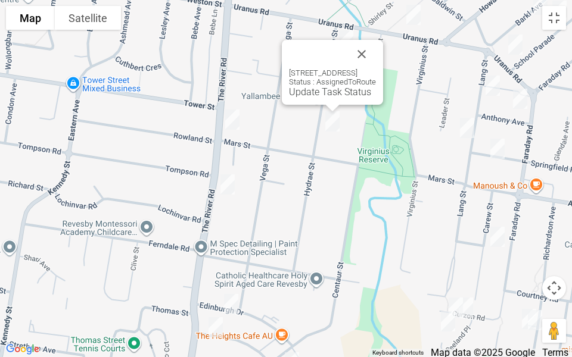
click at [376, 44] on button "Close" at bounding box center [361, 54] width 29 height 29
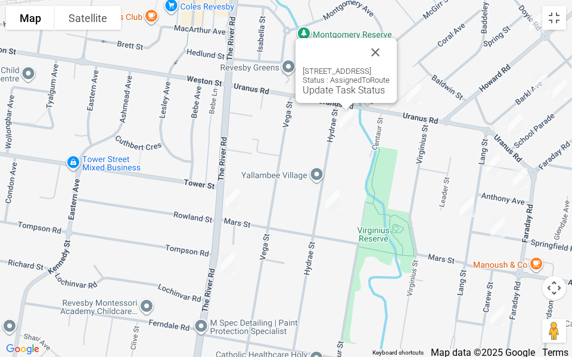
click at [390, 58] on button "Close" at bounding box center [375, 52] width 29 height 29
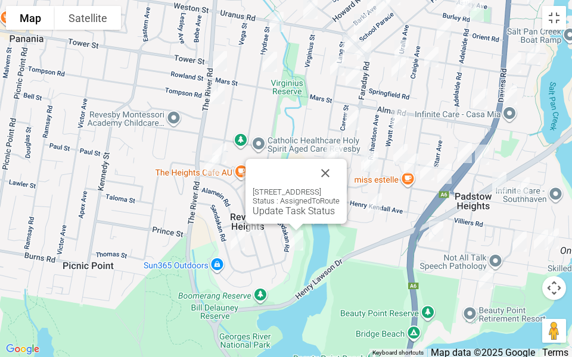
click at [340, 162] on button "Close" at bounding box center [325, 173] width 29 height 29
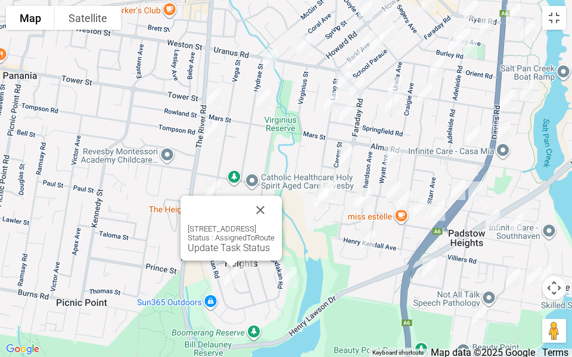
click at [196, 246] on link "Update Task Status" at bounding box center [229, 247] width 82 height 11
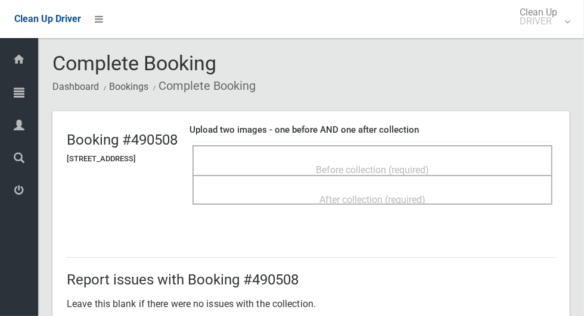
click at [429, 164] on span "Before collection (required)" at bounding box center [372, 169] width 113 height 11
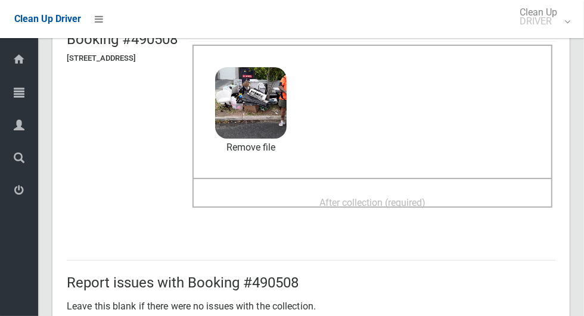
scroll to position [100, 0]
click at [425, 204] on span "After collection (required)" at bounding box center [372, 203] width 106 height 11
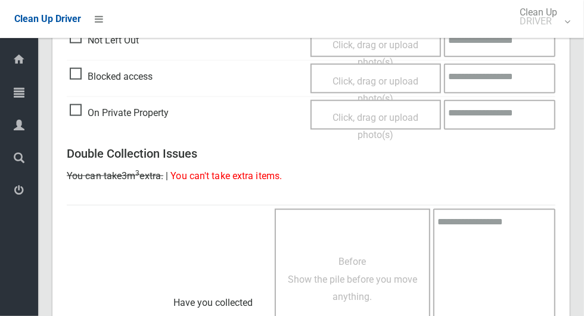
scroll to position [975, 0]
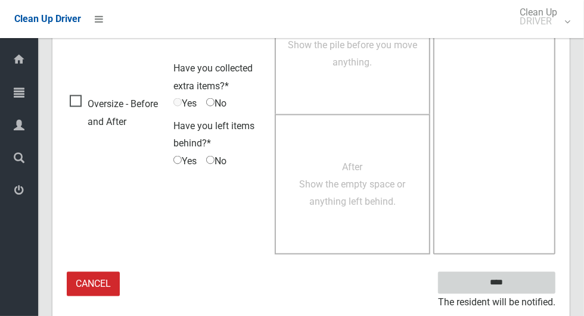
click at [503, 279] on input "****" at bounding box center [496, 283] width 117 height 22
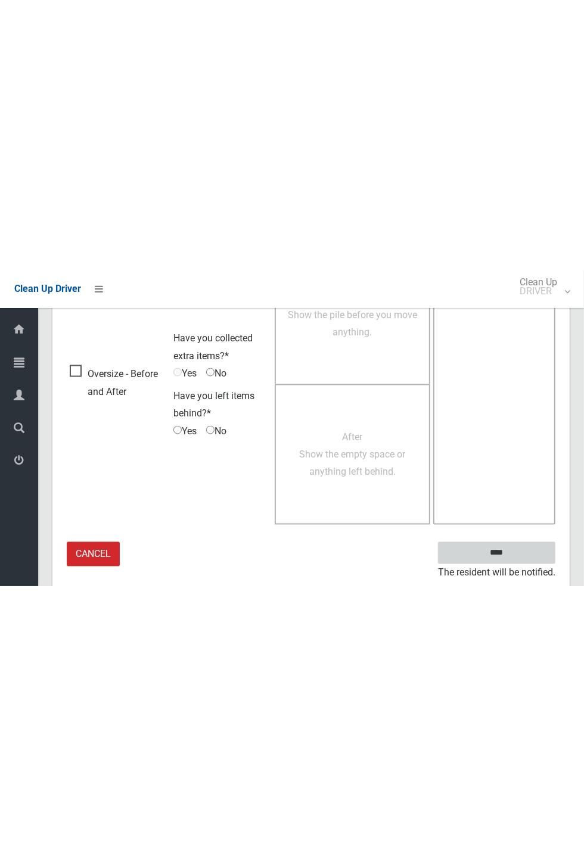
scroll to position [469, 0]
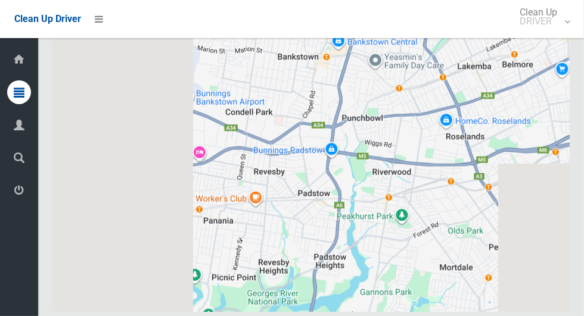
scroll to position [7556, 0]
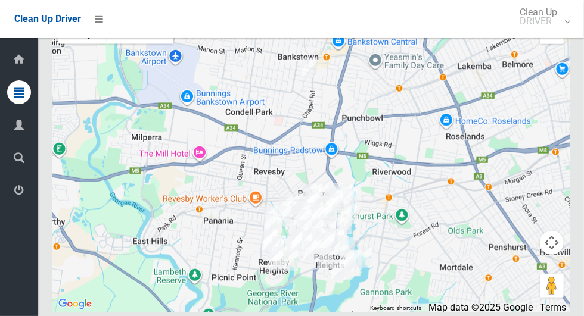
click at [552, 44] on button "Toggle fullscreen view" at bounding box center [552, 32] width 24 height 24
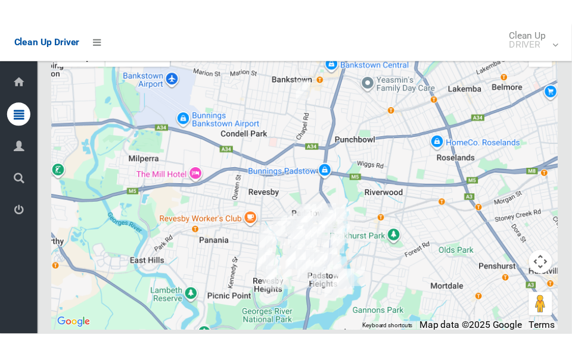
scroll to position [8092, 0]
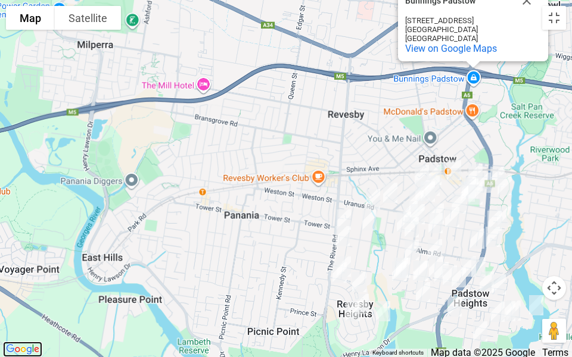
click at [4, 347] on img "Click to see this area on Google Maps" at bounding box center [22, 349] width 39 height 15
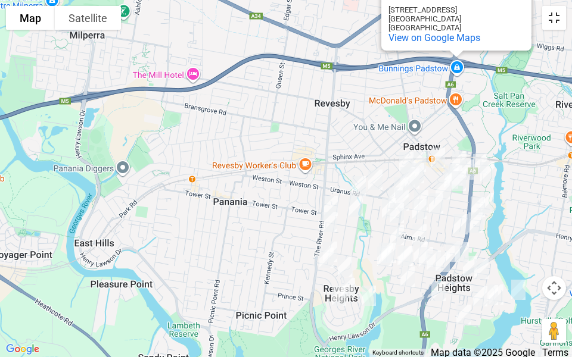
click at [559, 18] on button "Toggle fullscreen view" at bounding box center [554, 18] width 24 height 24
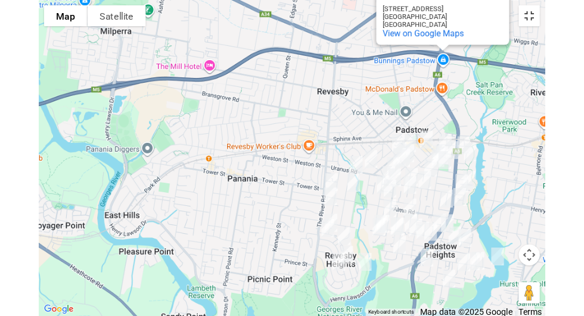
scroll to position [7556, 0]
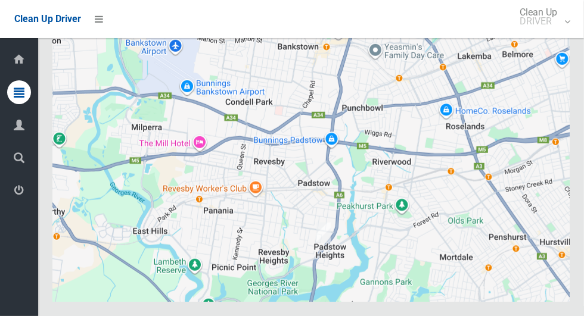
scroll to position [7588, 0]
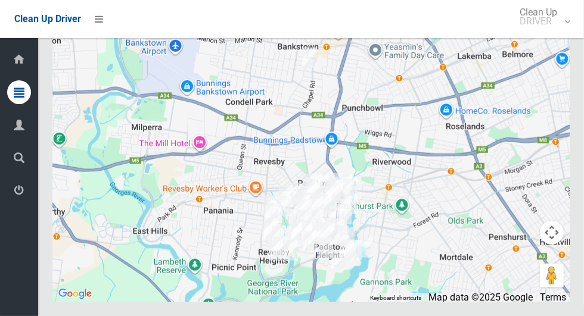
click at [556, 34] on button "Toggle fullscreen view" at bounding box center [552, 22] width 24 height 24
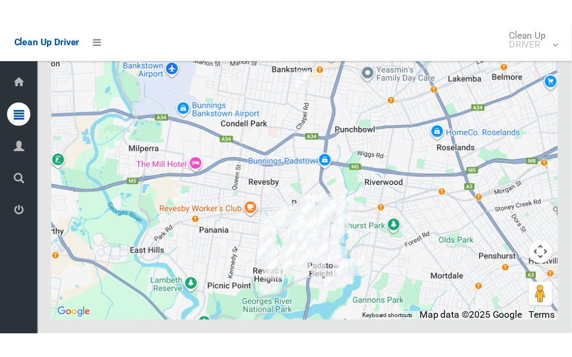
scroll to position [8117, 0]
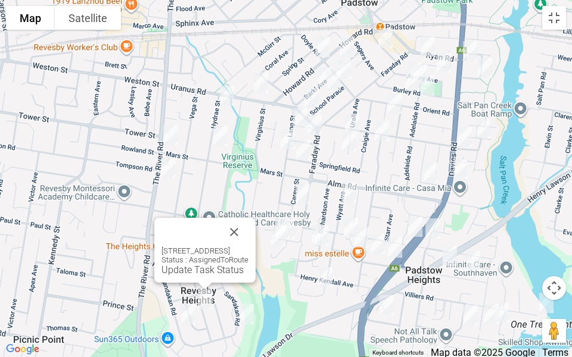
click at [173, 272] on link "Update Task Status" at bounding box center [202, 270] width 82 height 11
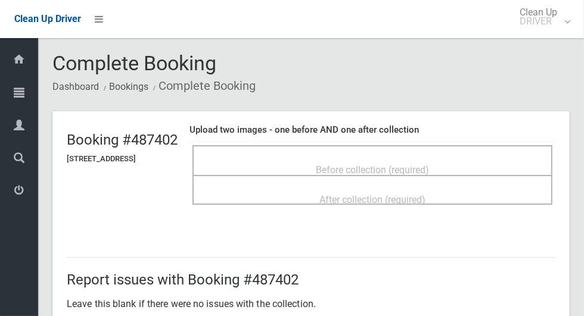
click at [425, 149] on div "Before collection (required)" at bounding box center [372, 160] width 360 height 30
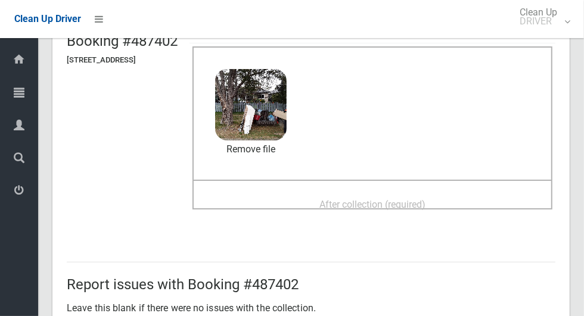
scroll to position [101, 0]
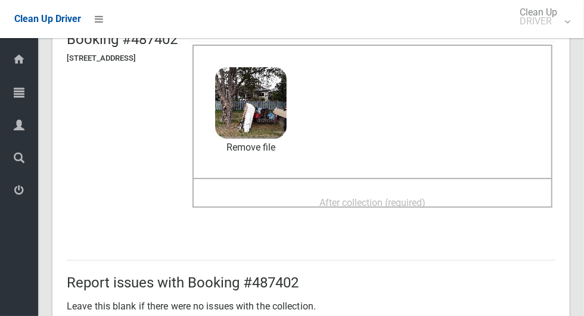
click at [425, 202] on span "After collection (required)" at bounding box center [372, 202] width 106 height 11
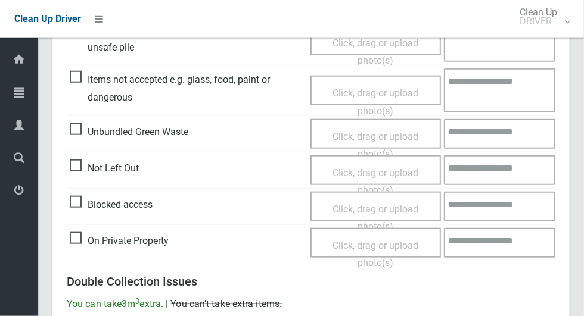
scroll to position [975, 0]
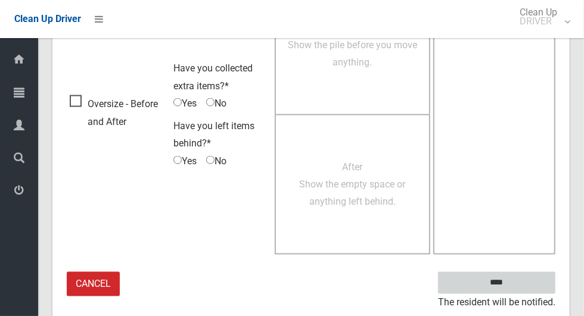
click at [517, 287] on input "****" at bounding box center [496, 283] width 117 height 22
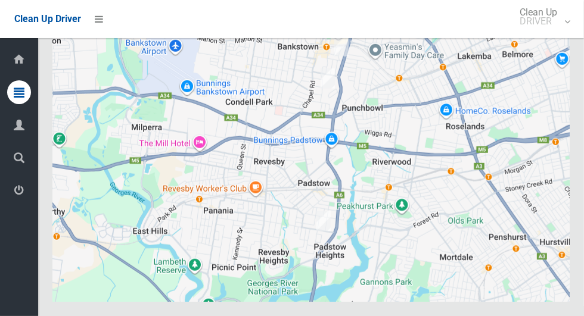
scroll to position [7501, 0]
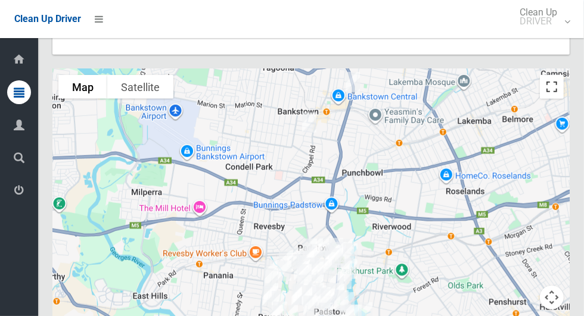
click at [555, 99] on button "Toggle fullscreen view" at bounding box center [552, 87] width 24 height 24
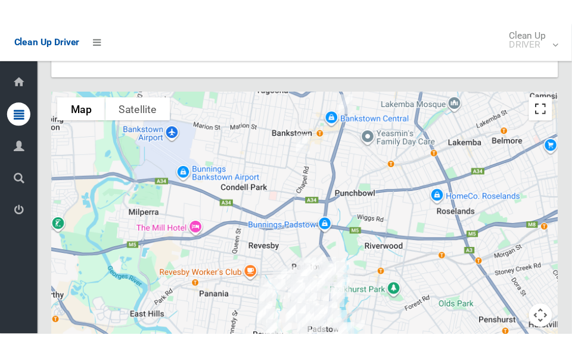
scroll to position [8037, 0]
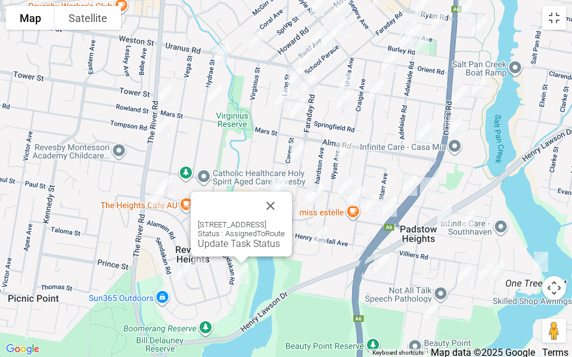
click at [219, 244] on link "Update Task Status" at bounding box center [239, 243] width 82 height 11
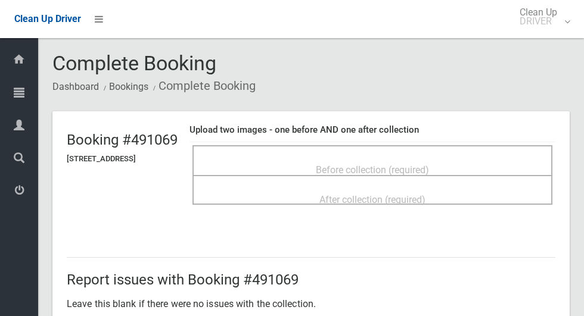
click at [397, 158] on div "Before collection (required)" at bounding box center [373, 169] width 334 height 22
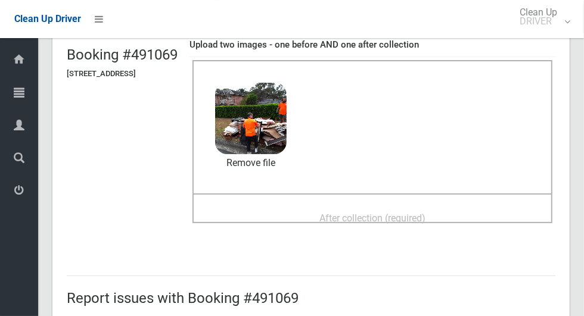
scroll to position [91, 0]
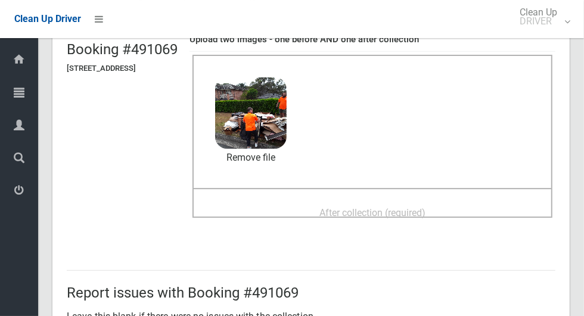
click at [425, 216] on span "After collection (required)" at bounding box center [372, 212] width 106 height 11
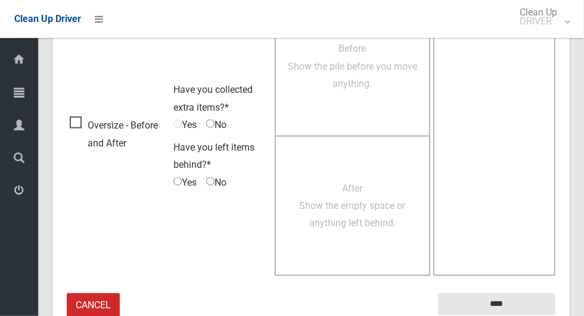
scroll to position [975, 0]
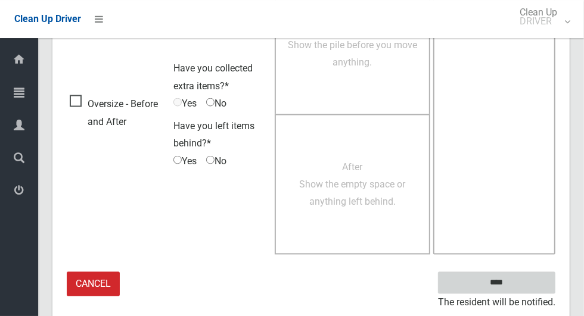
click at [517, 280] on input "****" at bounding box center [496, 283] width 117 height 22
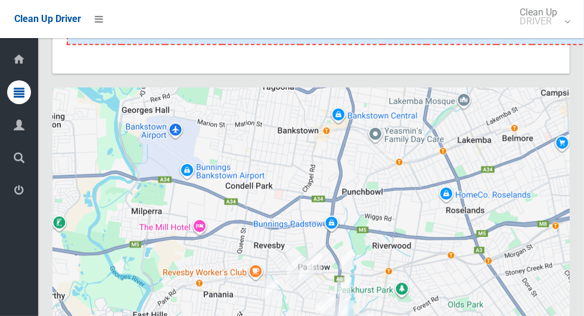
scroll to position [7479, 0]
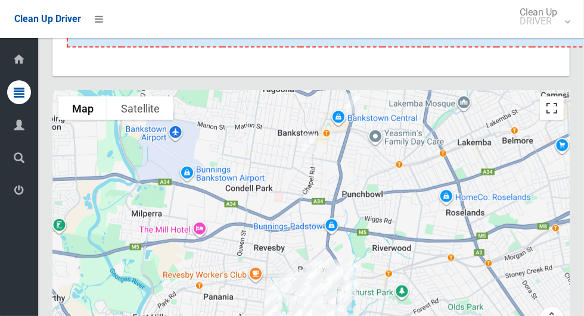
click at [559, 120] on button "Toggle fullscreen view" at bounding box center [552, 109] width 24 height 24
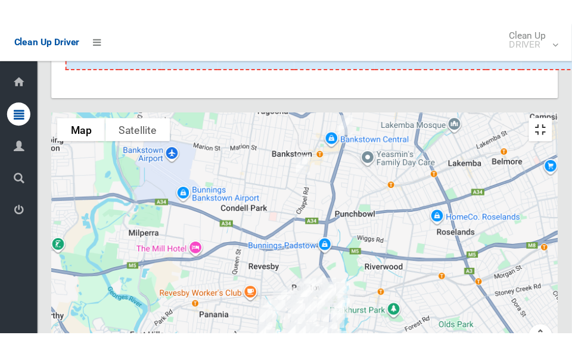
scroll to position [8015, 0]
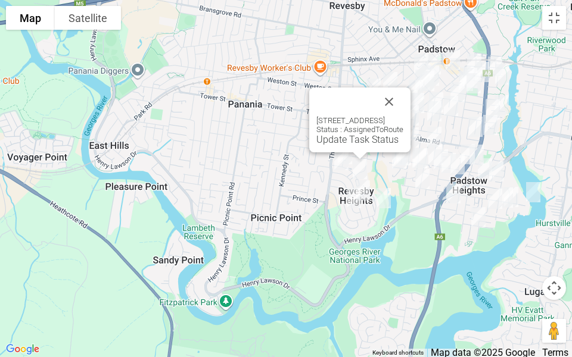
click at [321, 142] on link "Update Task Status" at bounding box center [357, 139] width 82 height 11
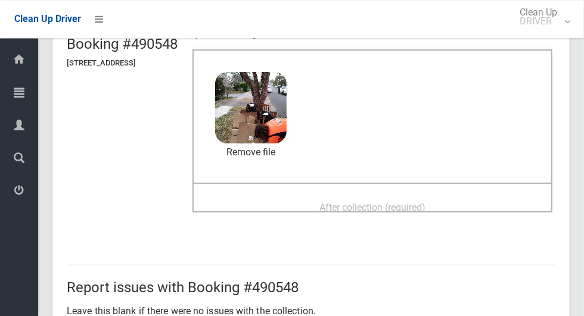
scroll to position [85, 0]
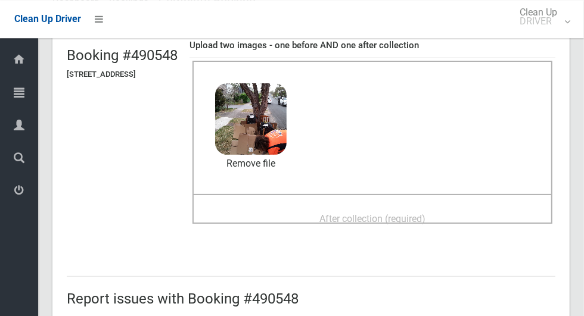
click at [425, 213] on span "After collection (required)" at bounding box center [372, 218] width 106 height 11
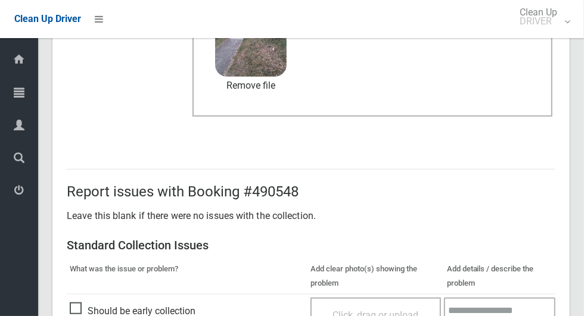
scroll to position [975, 0]
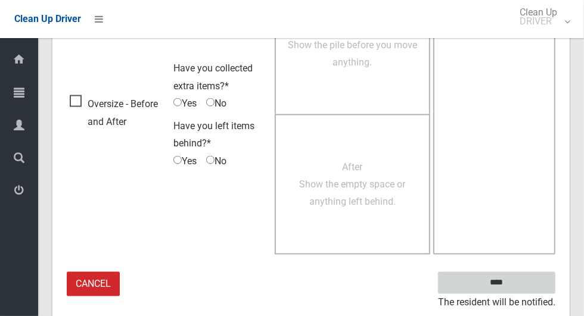
click at [512, 279] on input "****" at bounding box center [496, 283] width 117 height 22
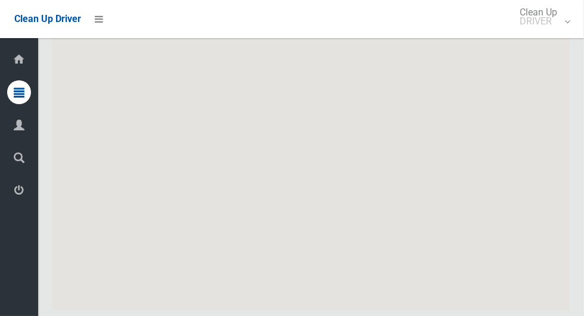
scroll to position [7510, 0]
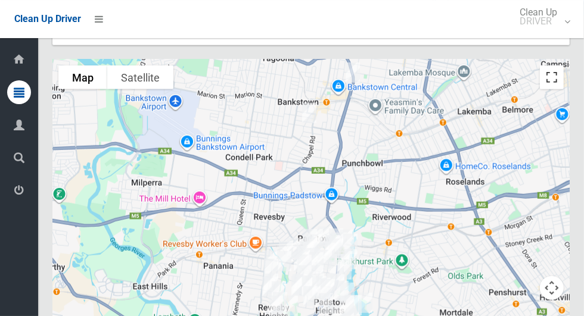
click at [552, 89] on button "Toggle fullscreen view" at bounding box center [552, 78] width 24 height 24
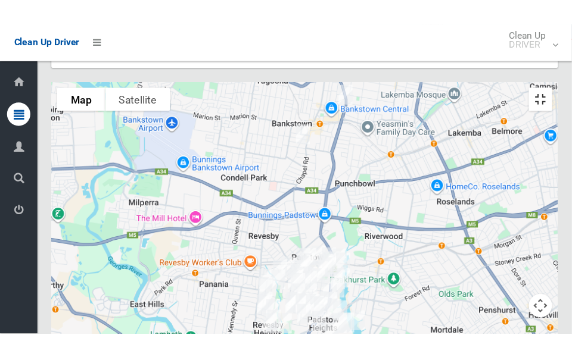
scroll to position [8046, 0]
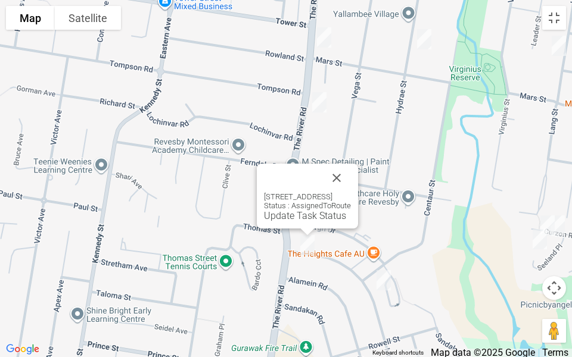
click at [351, 169] on button "Close" at bounding box center [336, 178] width 29 height 29
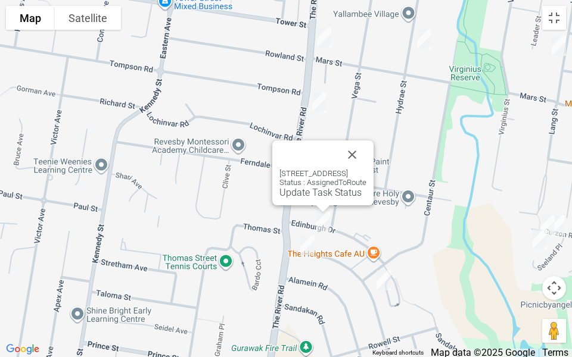
click at [294, 192] on link "Update Task Status" at bounding box center [320, 192] width 82 height 11
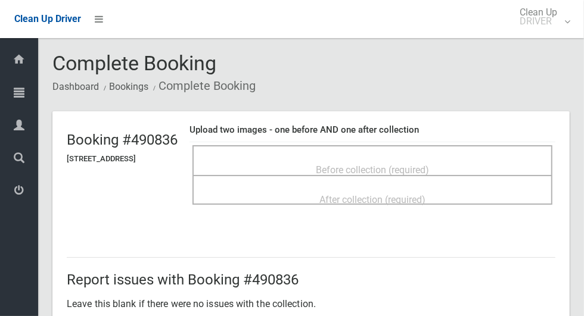
click at [429, 164] on span "Before collection (required)" at bounding box center [372, 169] width 113 height 11
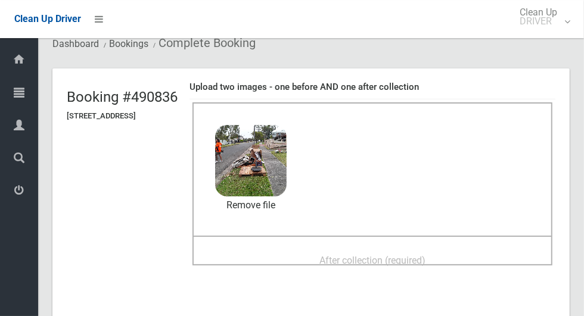
scroll to position [45, 0]
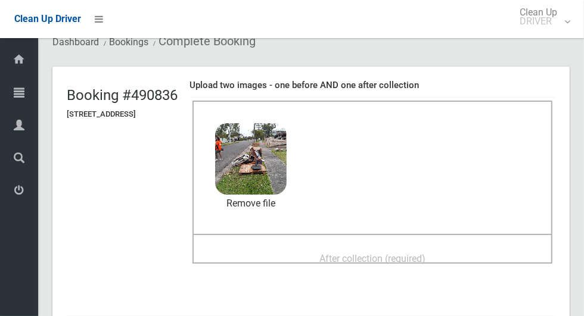
click at [425, 257] on span "After collection (required)" at bounding box center [372, 258] width 106 height 11
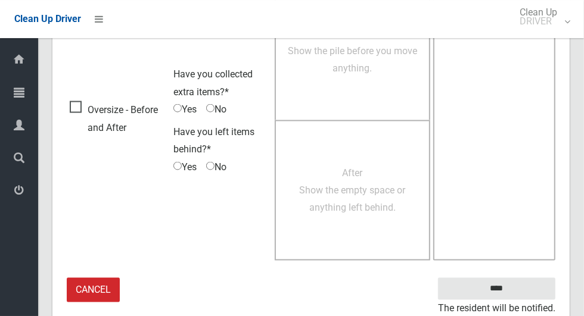
scroll to position [975, 0]
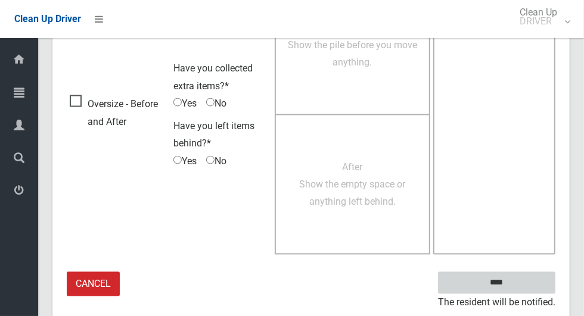
click at [528, 285] on input "****" at bounding box center [496, 283] width 117 height 22
click at [505, 278] on input "****" at bounding box center [496, 283] width 117 height 22
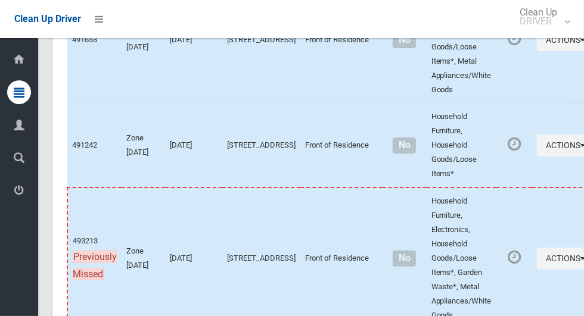
scroll to position [7620, 0]
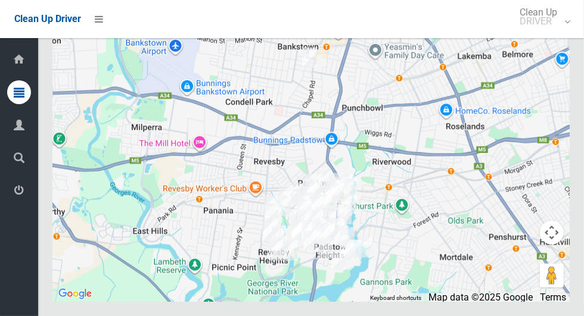
click at [554, 34] on button "Toggle fullscreen view" at bounding box center [552, 22] width 24 height 24
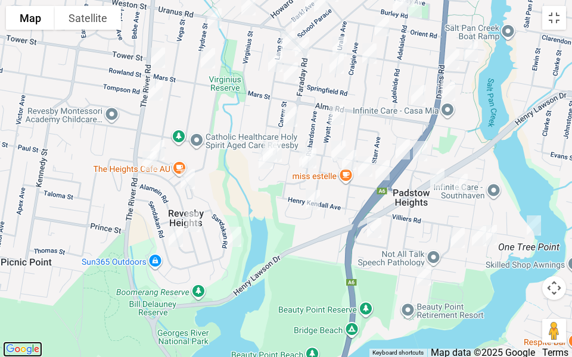
click at [4, 316] on img "Click to see this area on Google Maps" at bounding box center [22, 349] width 39 height 15
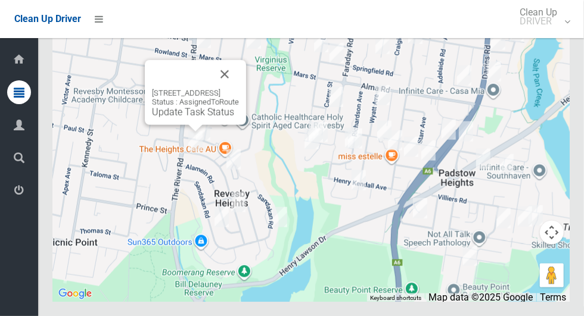
click at [175, 118] on link "Update Task Status" at bounding box center [193, 112] width 82 height 11
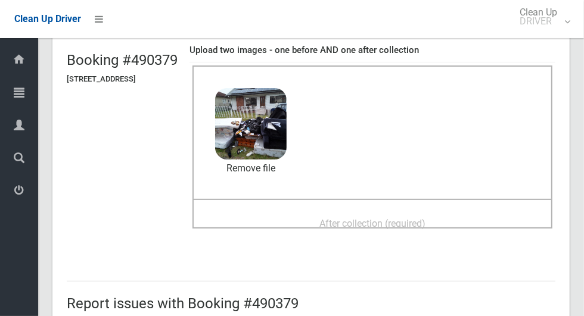
scroll to position [84, 0]
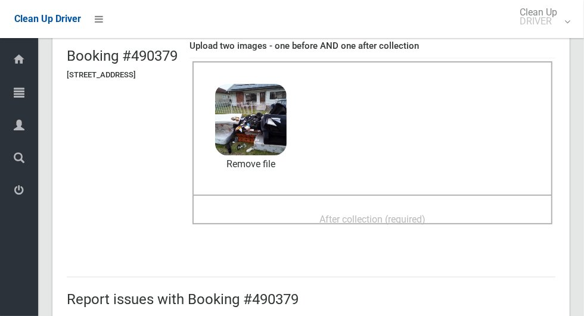
click at [425, 214] on span "After collection (required)" at bounding box center [372, 219] width 106 height 11
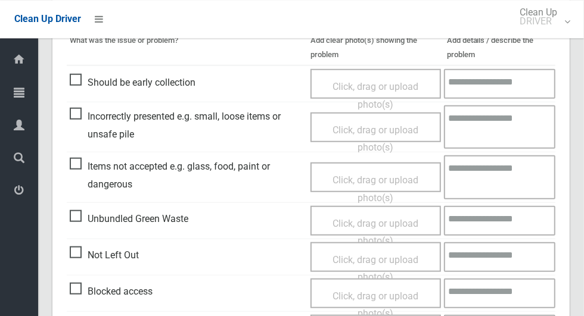
scroll to position [975, 0]
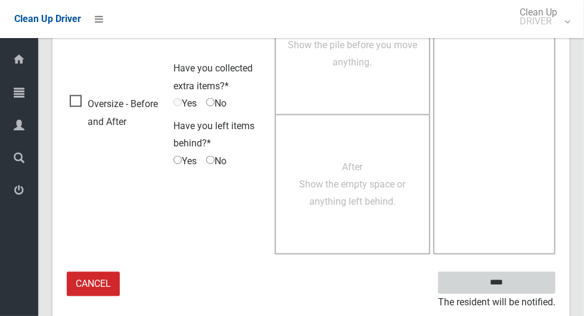
click at [527, 274] on input "****" at bounding box center [496, 283] width 117 height 22
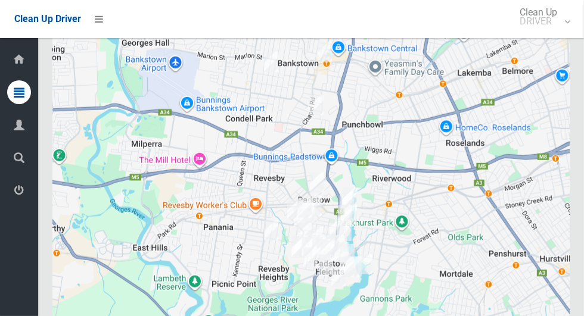
scroll to position [7550, 0]
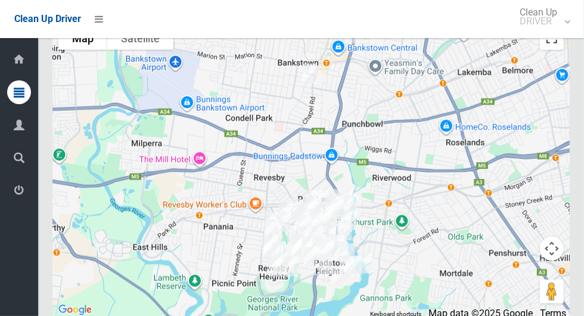
click at [550, 50] on button "Toggle fullscreen view" at bounding box center [552, 38] width 24 height 24
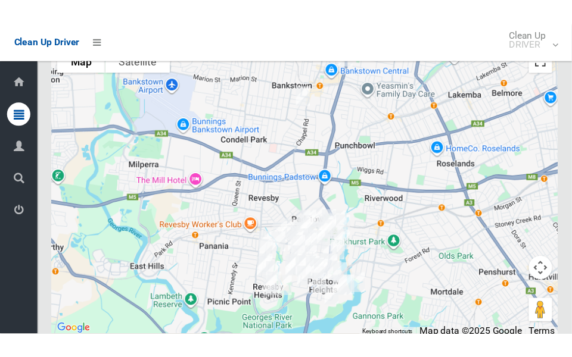
scroll to position [8086, 0]
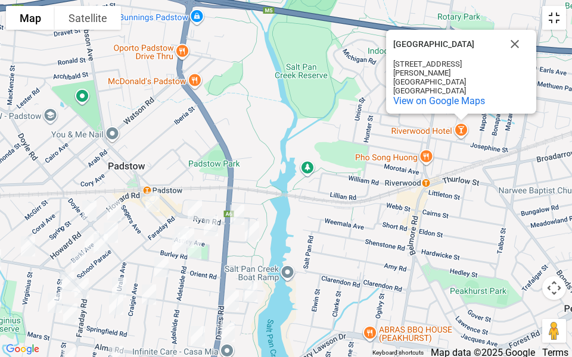
click at [561, 14] on button "Toggle fullscreen view" at bounding box center [554, 18] width 24 height 24
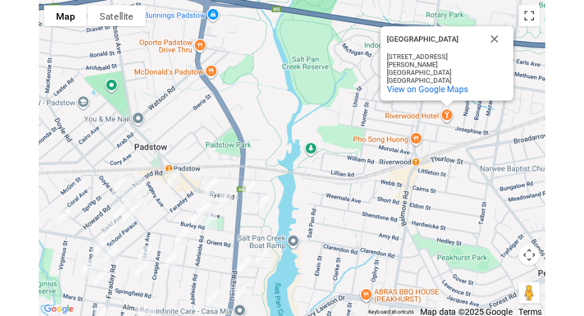
scroll to position [7550, 0]
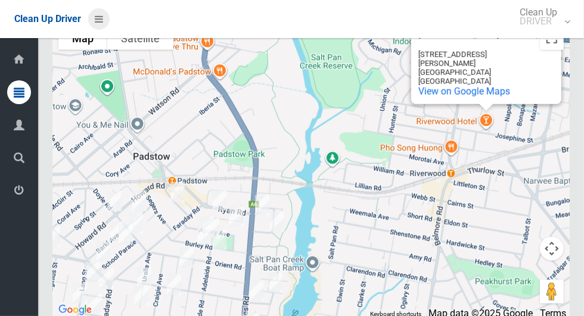
click at [103, 14] on icon at bounding box center [99, 19] width 8 height 20
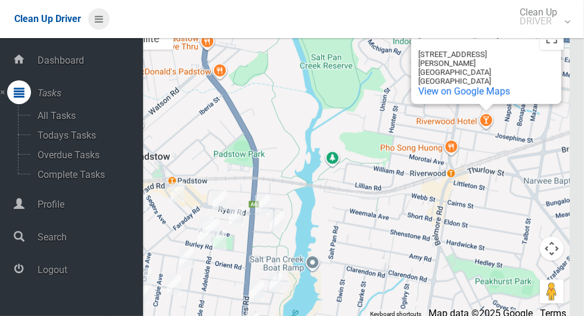
click at [101, 20] on icon at bounding box center [99, 19] width 8 height 20
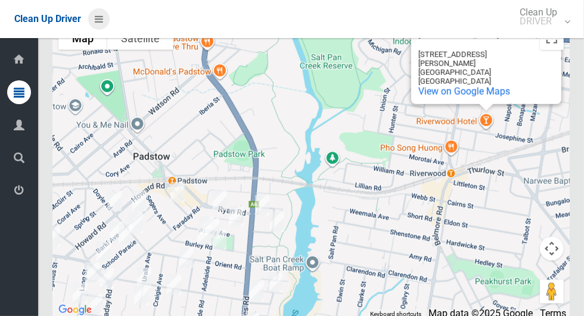
click at [102, 20] on icon at bounding box center [99, 19] width 8 height 20
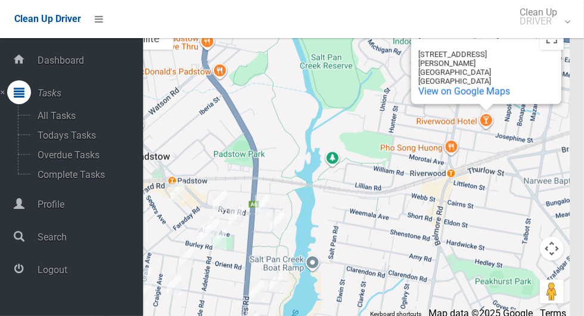
click at [90, 276] on span "Logout" at bounding box center [88, 270] width 109 height 11
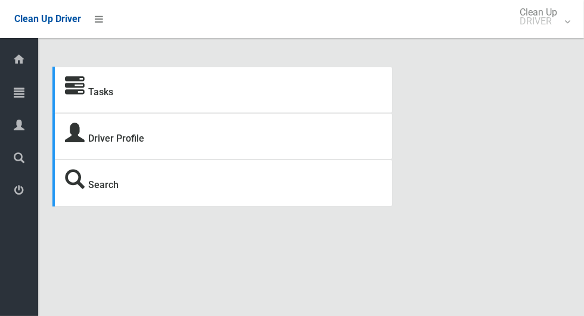
click at [17, 101] on icon at bounding box center [19, 92] width 11 height 24
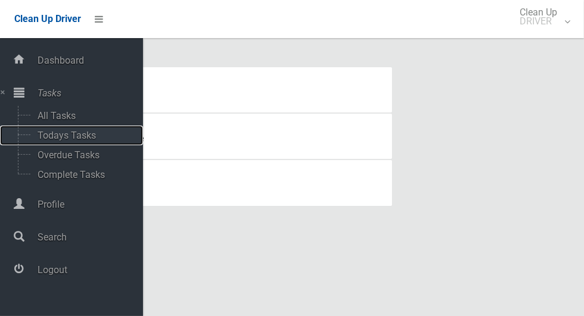
click at [83, 133] on span "Todays Tasks" at bounding box center [83, 135] width 99 height 11
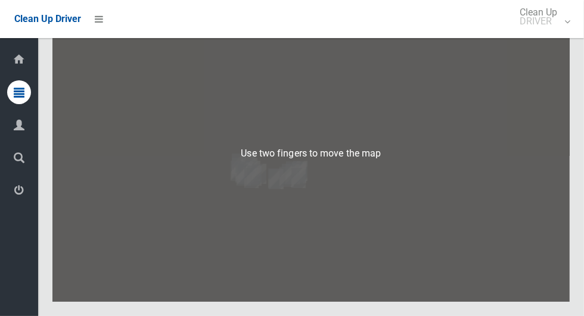
scroll to position [6861, 0]
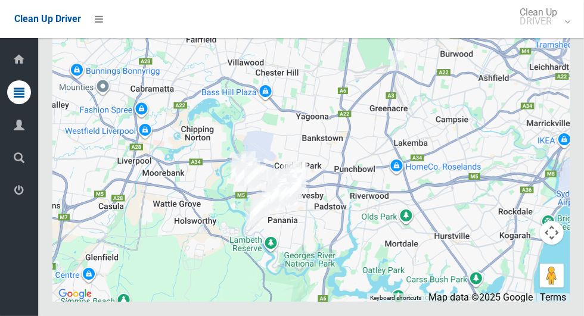
click at [561, 34] on button "Toggle fullscreen view" at bounding box center [552, 22] width 24 height 24
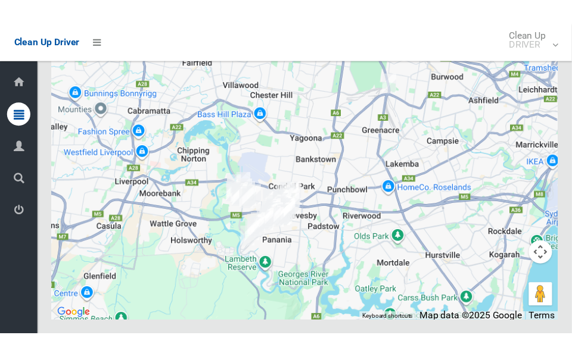
scroll to position [7247, 0]
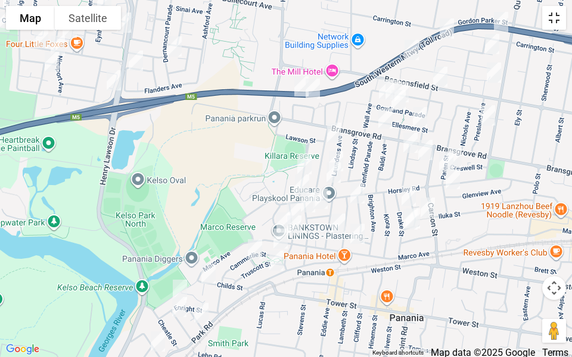
click at [560, 24] on button "Toggle fullscreen view" at bounding box center [554, 18] width 24 height 24
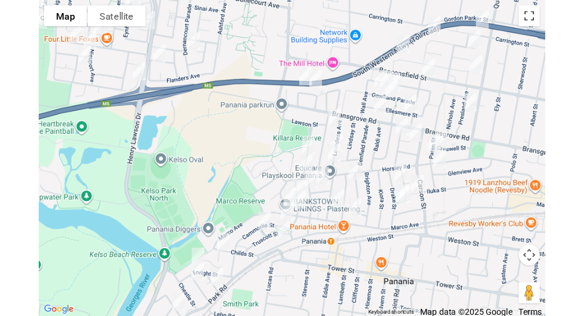
scroll to position [6861, 0]
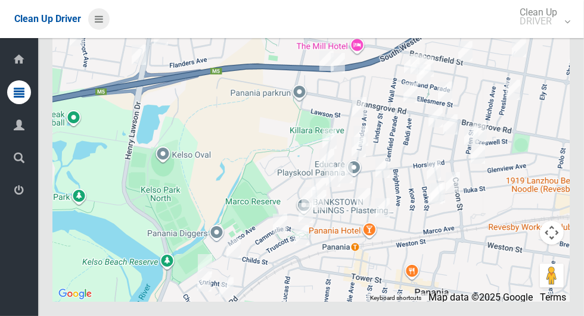
click at [97, 21] on icon at bounding box center [99, 19] width 8 height 20
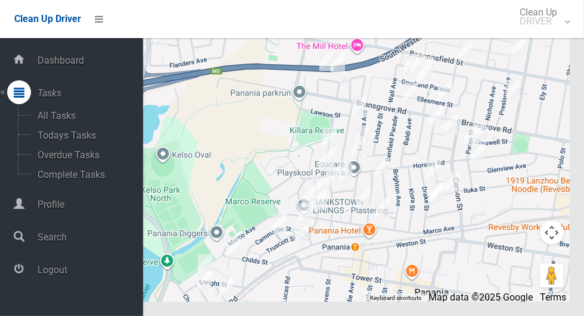
click at [83, 276] on span "Logout" at bounding box center [88, 270] width 109 height 11
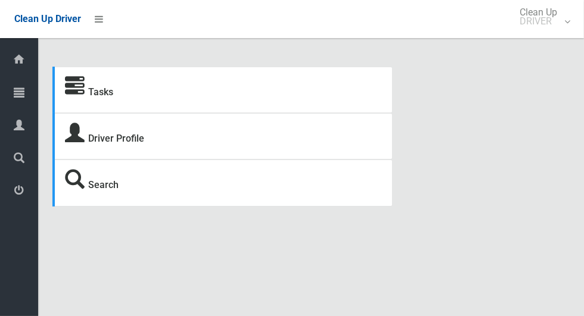
click at [14, 101] on icon at bounding box center [19, 92] width 11 height 24
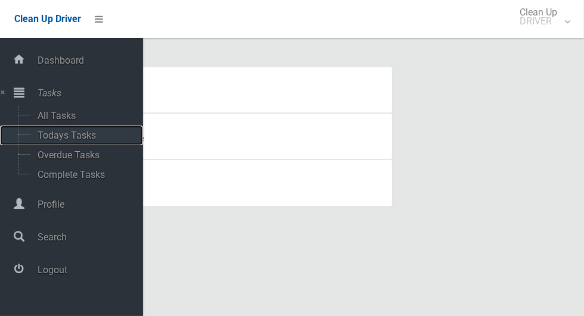
click at [40, 139] on span "Todays Tasks" at bounding box center [83, 135] width 99 height 11
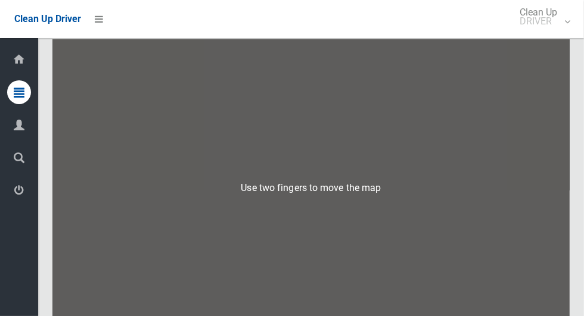
scroll to position [7759, 0]
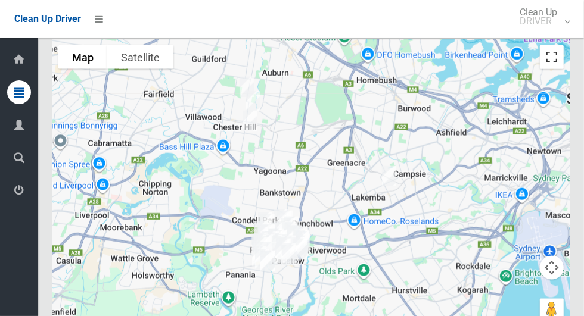
click at [560, 69] on button "Toggle fullscreen view" at bounding box center [552, 57] width 24 height 24
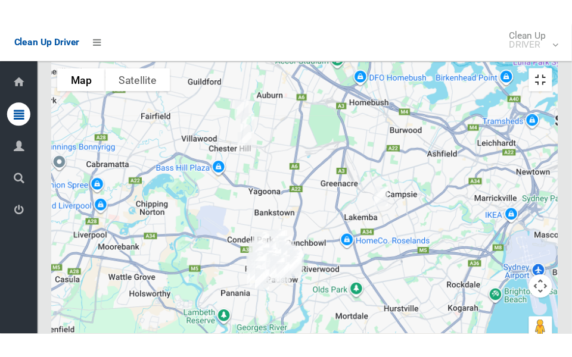
scroll to position [8588, 0]
